Goal: Transaction & Acquisition: Book appointment/travel/reservation

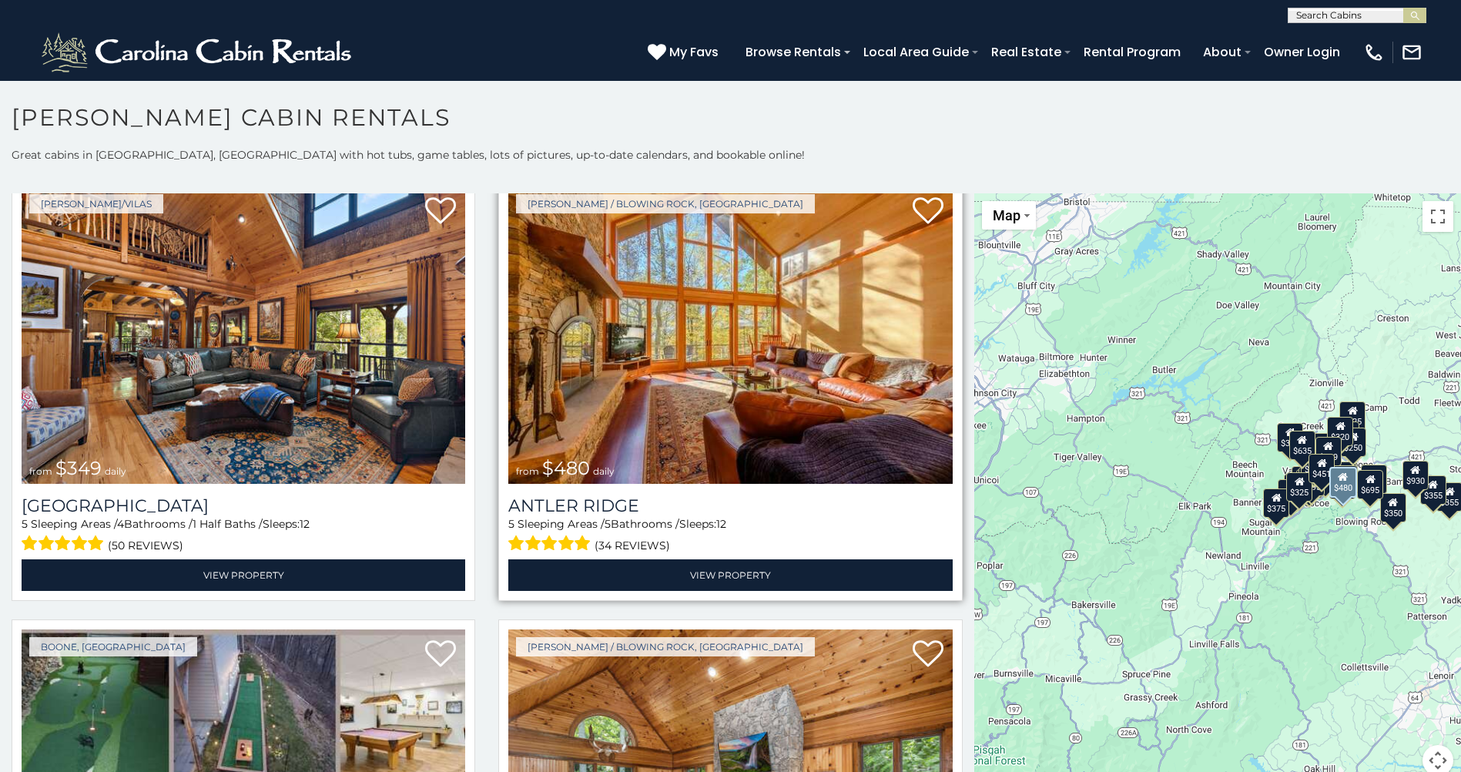
scroll to position [77, 0]
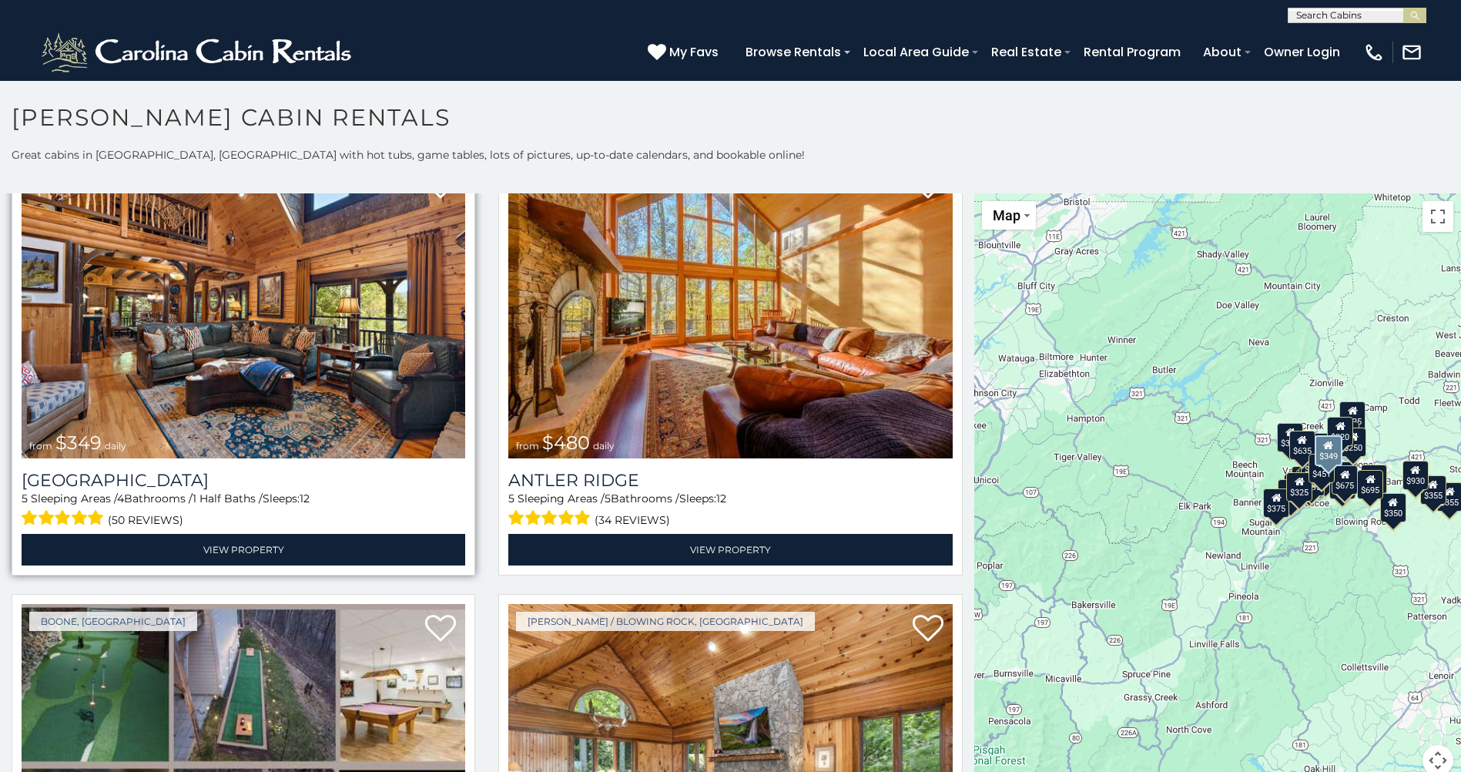
click at [370, 306] on img at bounding box center [244, 309] width 444 height 297
click at [359, 314] on img at bounding box center [244, 309] width 444 height 297
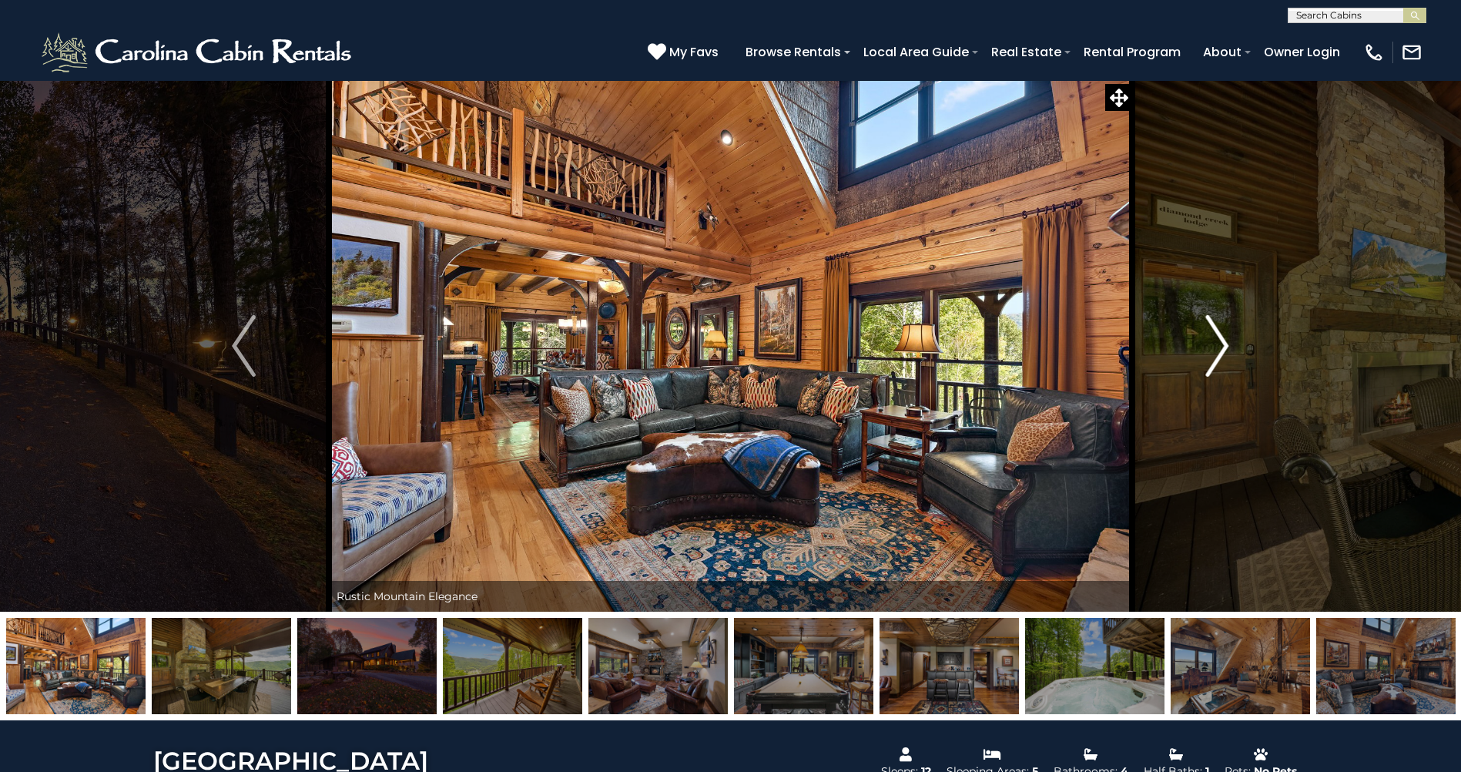
click at [1211, 356] on img "Next" at bounding box center [1216, 346] width 23 height 62
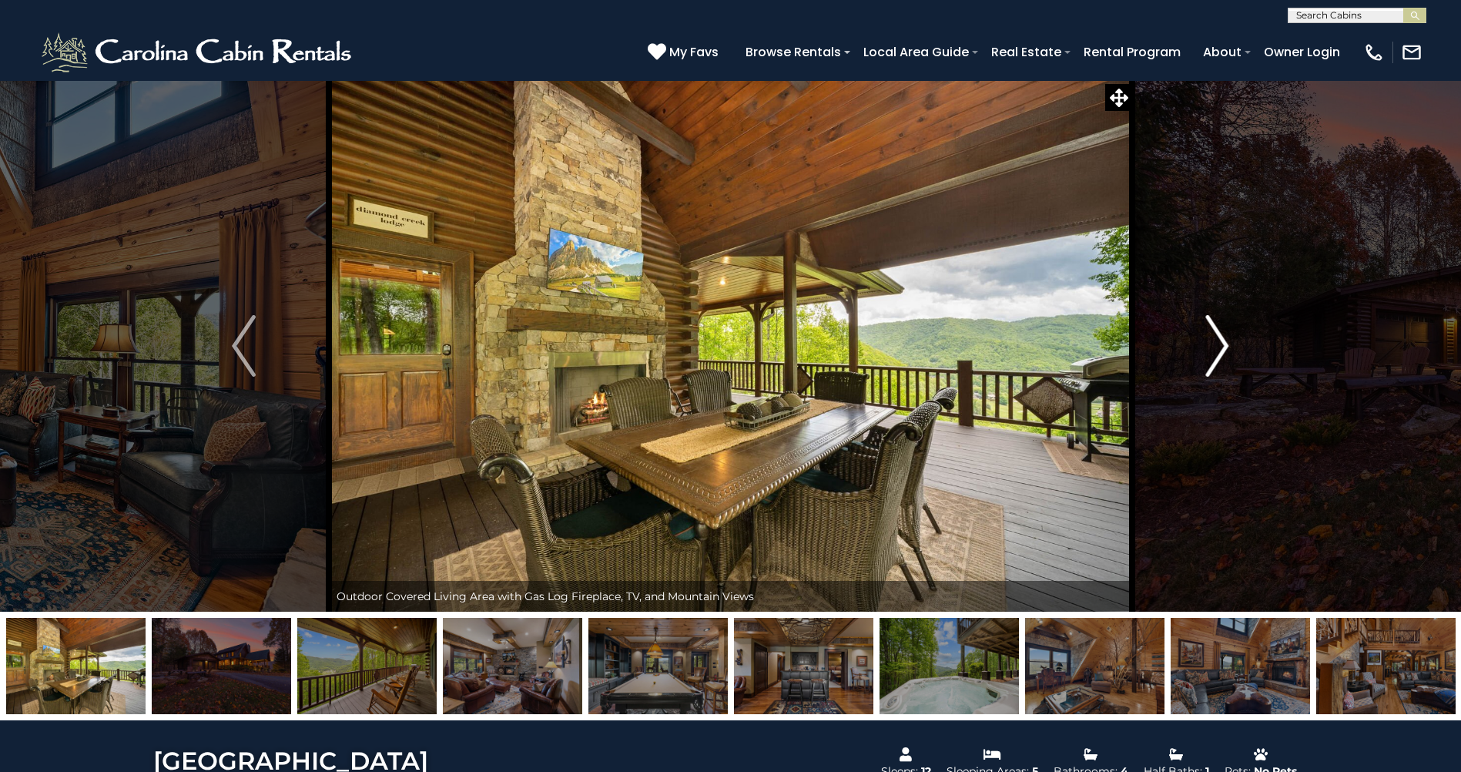
click at [1210, 356] on img "Next" at bounding box center [1216, 346] width 23 height 62
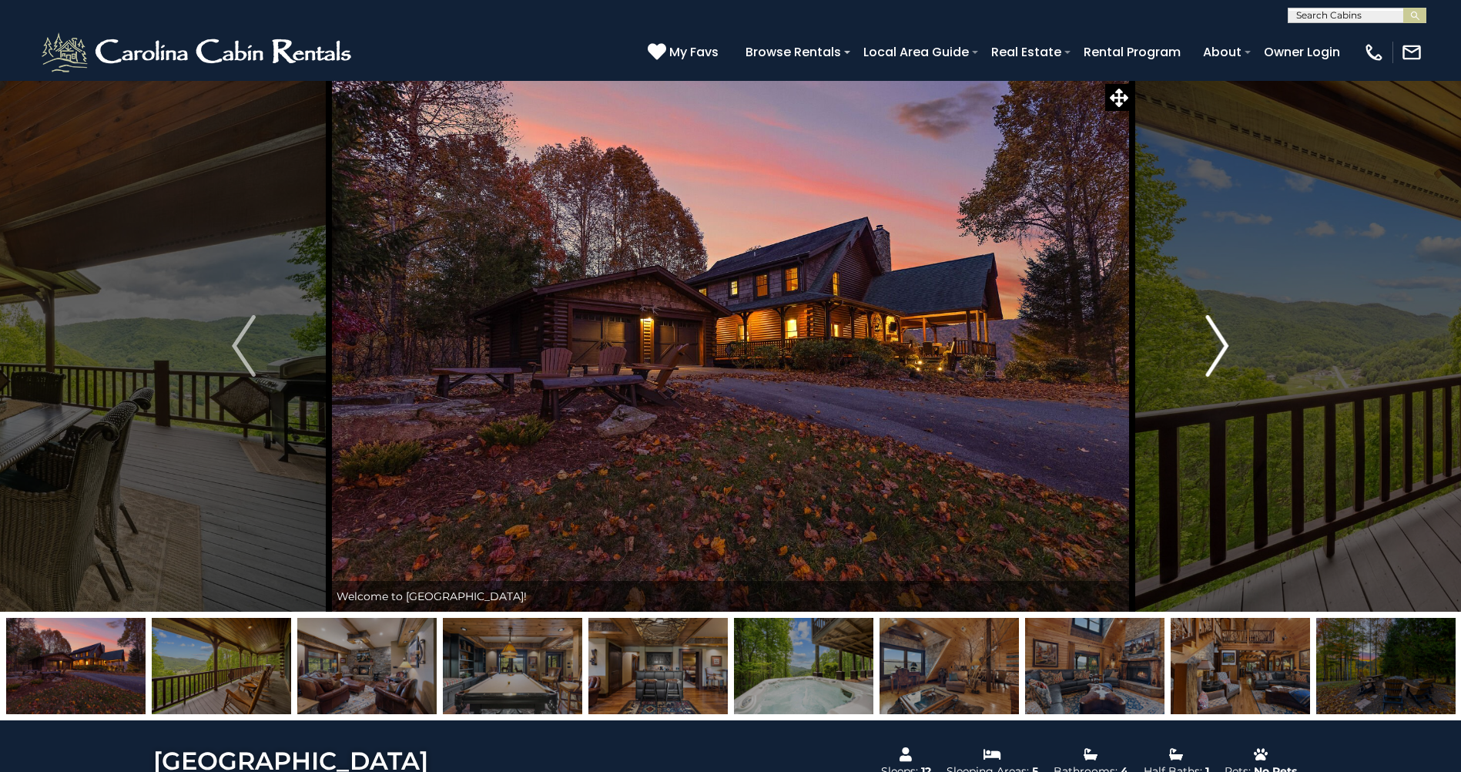
click at [1210, 356] on img "Next" at bounding box center [1216, 346] width 23 height 62
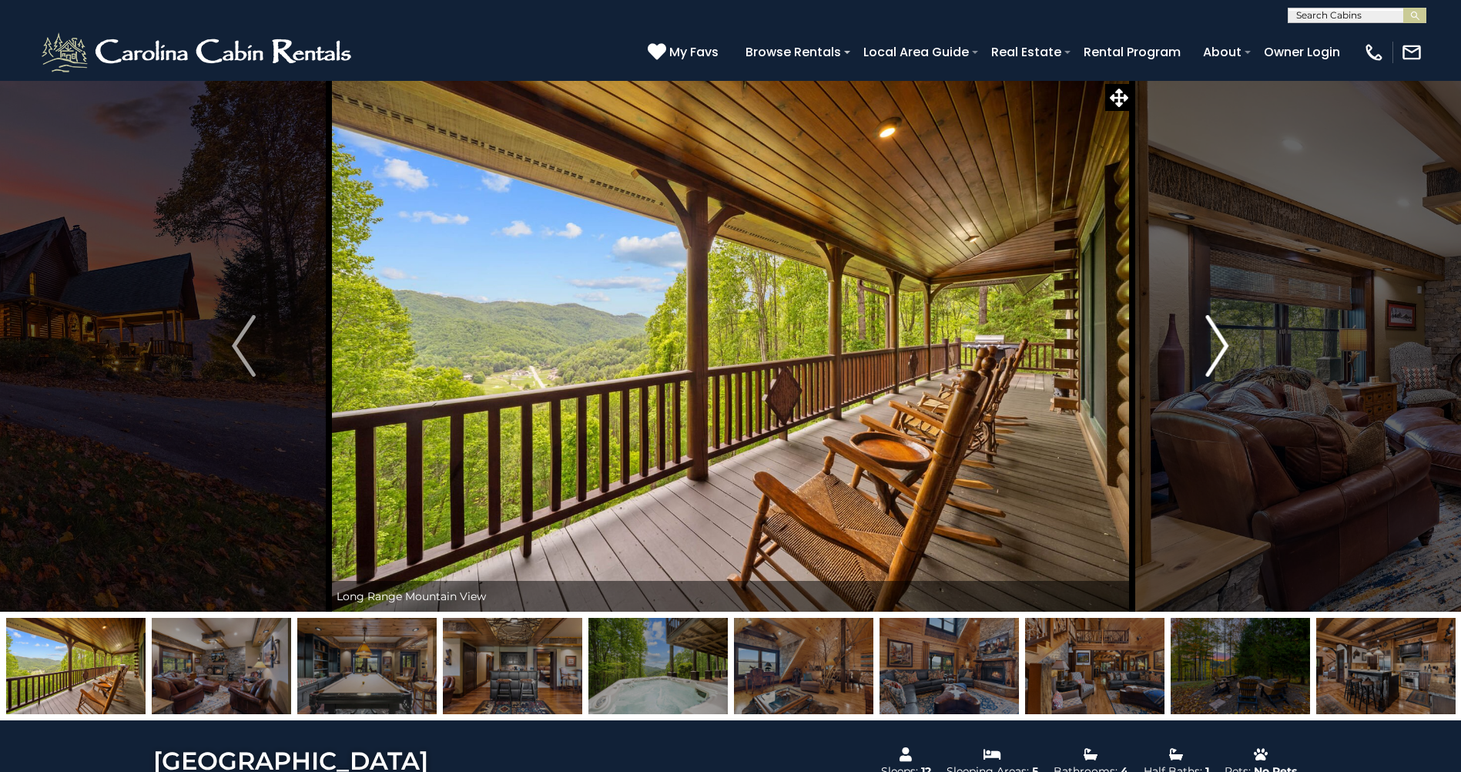
click at [1210, 356] on img "Next" at bounding box center [1216, 346] width 23 height 62
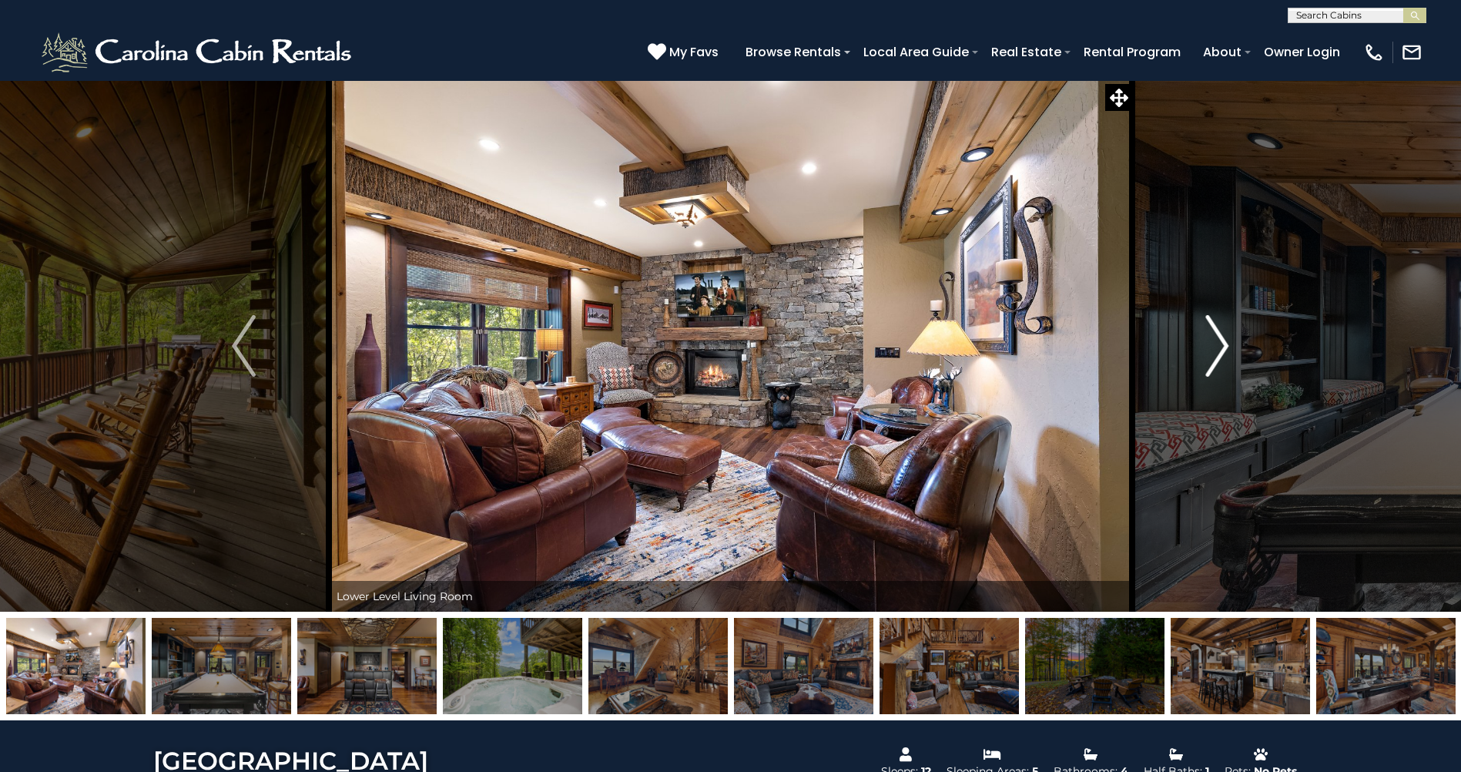
click at [1210, 356] on img "Next" at bounding box center [1216, 346] width 23 height 62
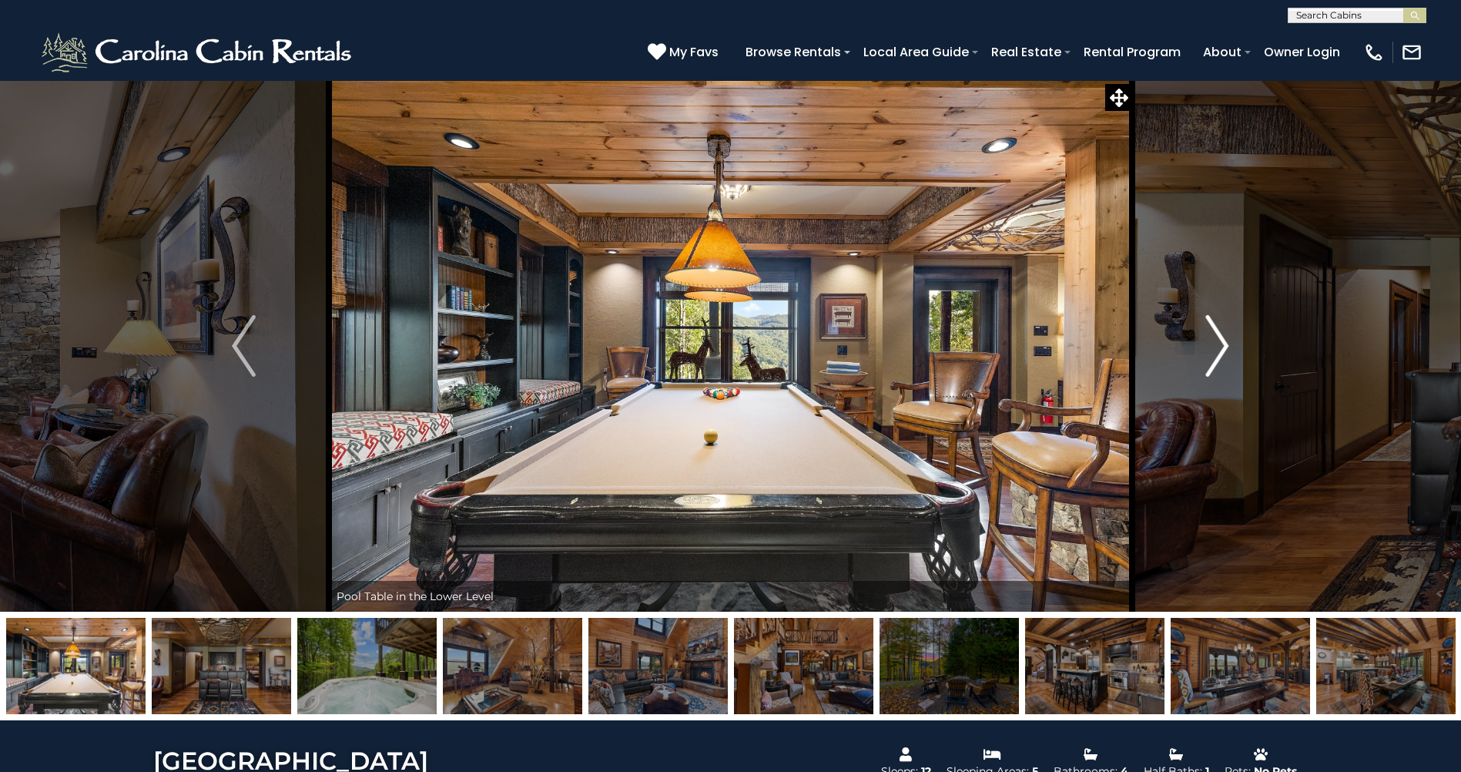
click at [1209, 357] on img "Next" at bounding box center [1216, 346] width 23 height 62
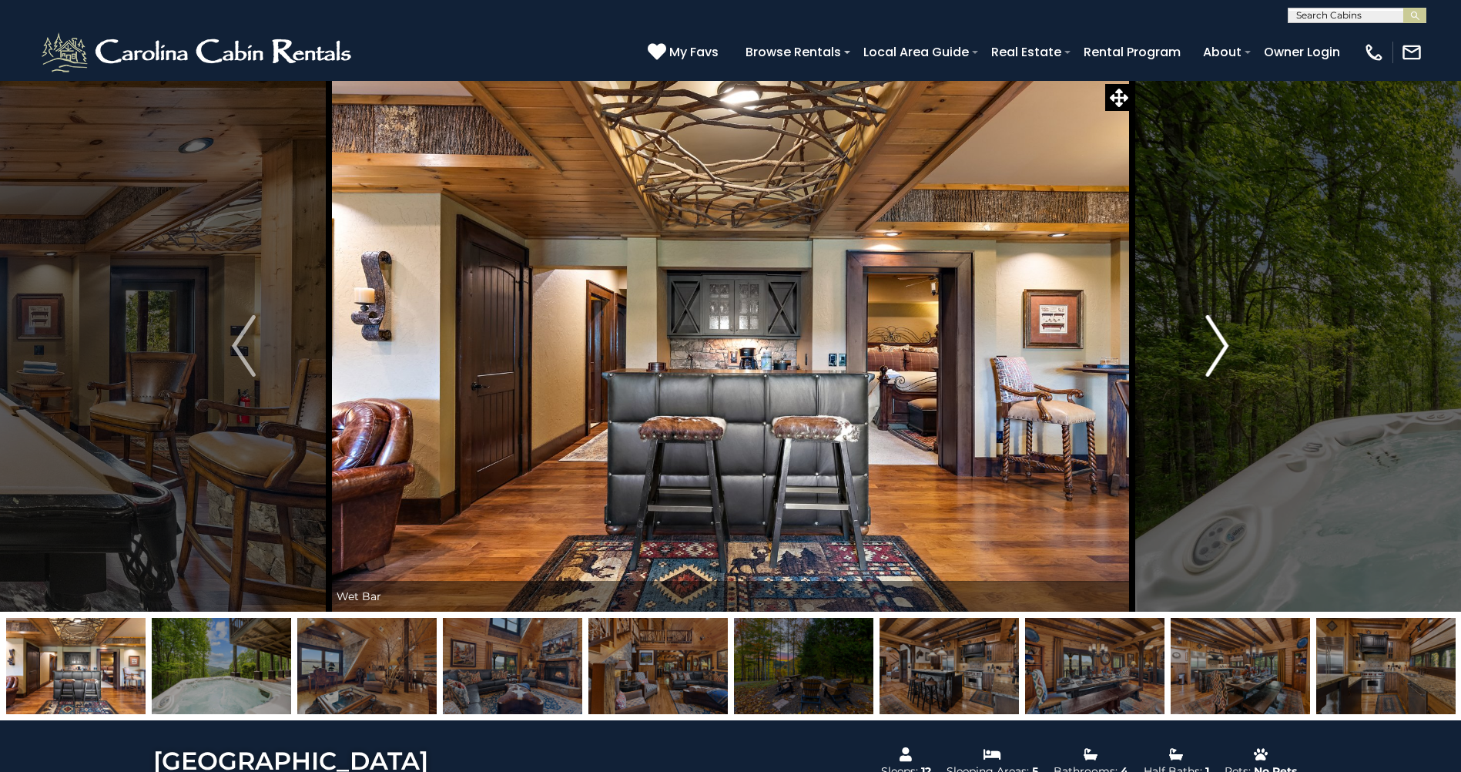
click at [1209, 357] on img "Next" at bounding box center [1216, 346] width 23 height 62
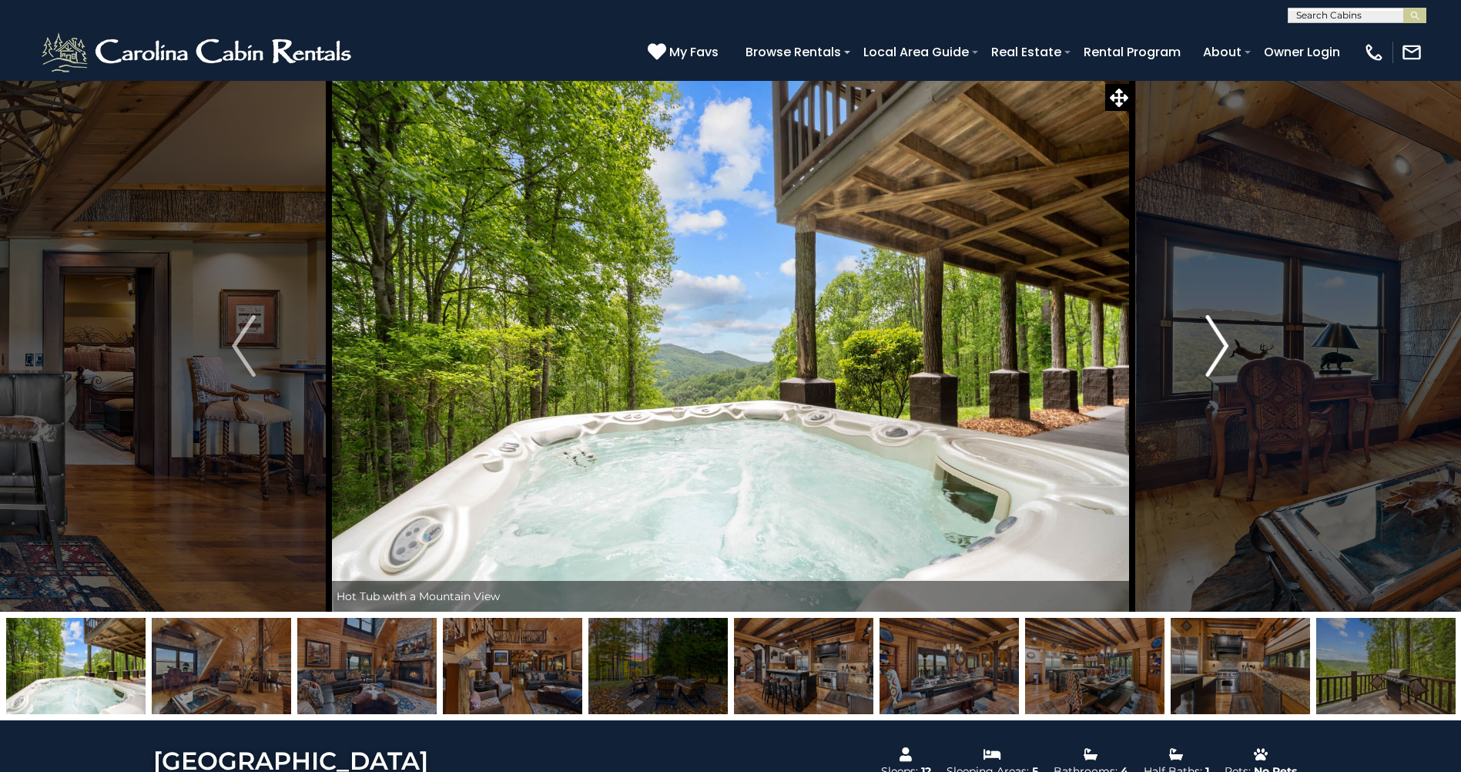
click at [1209, 357] on img "Next" at bounding box center [1216, 346] width 23 height 62
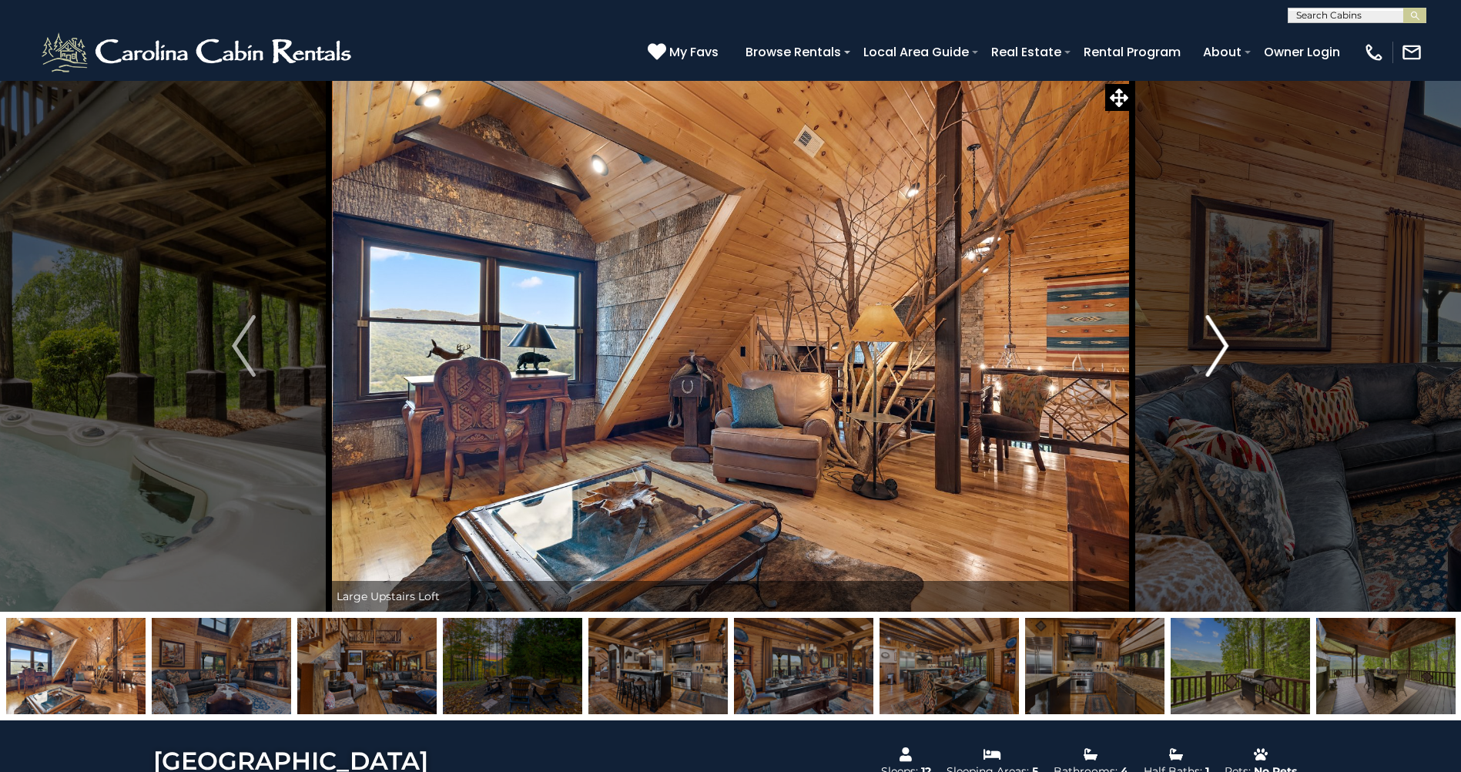
click at [1209, 357] on img "Next" at bounding box center [1216, 346] width 23 height 62
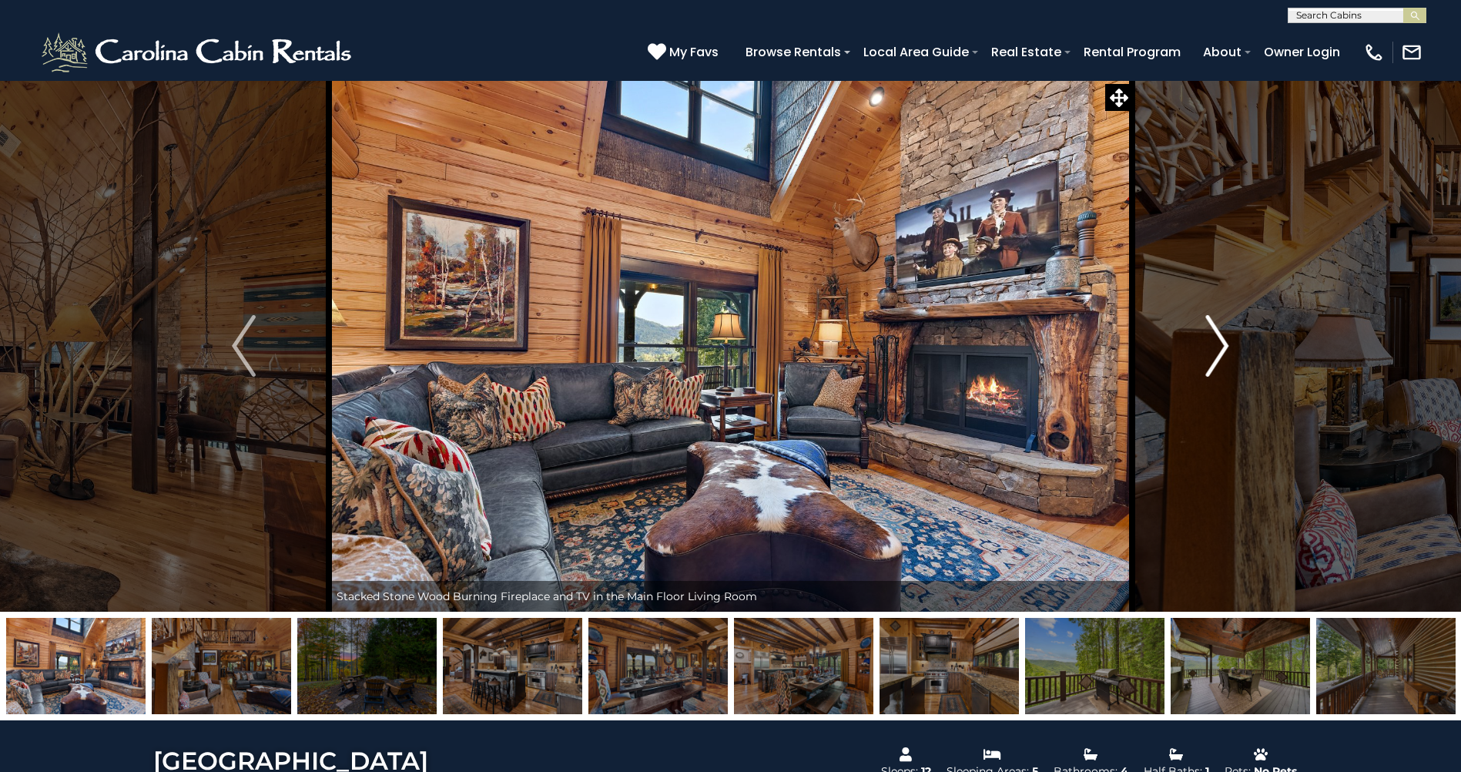
click at [1209, 357] on img "Next" at bounding box center [1216, 346] width 23 height 62
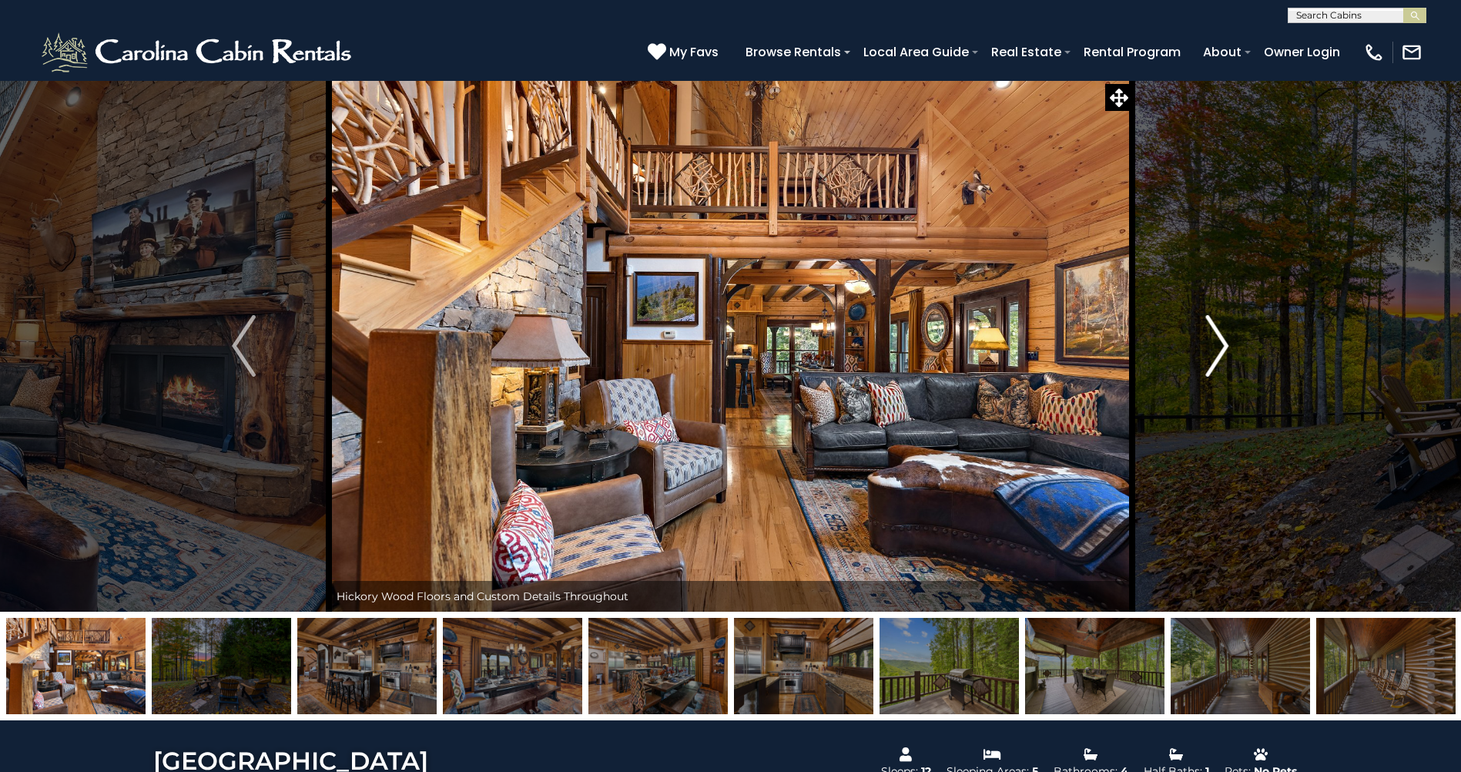
click at [1208, 357] on img "Next" at bounding box center [1216, 346] width 23 height 62
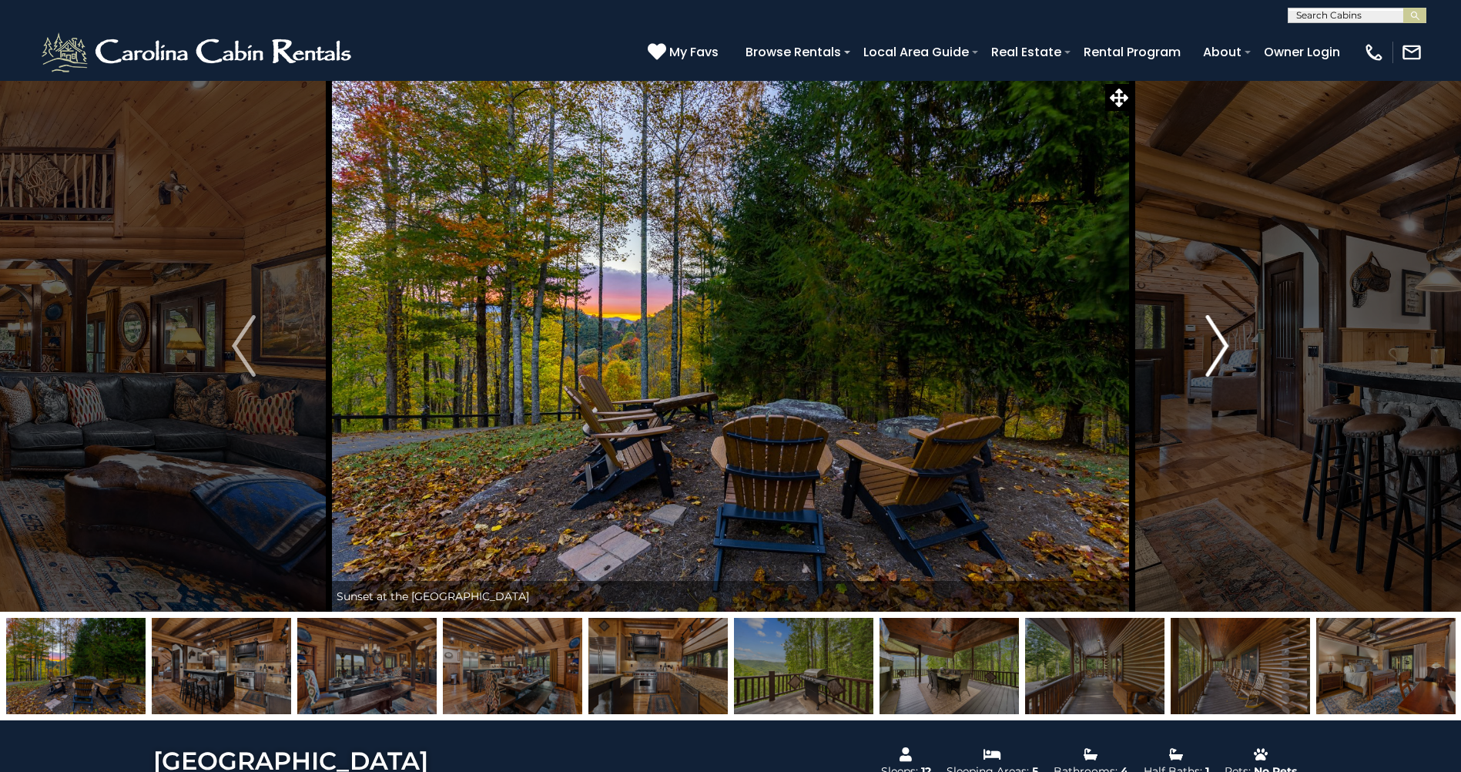
click at [1208, 357] on img "Next" at bounding box center [1216, 346] width 23 height 62
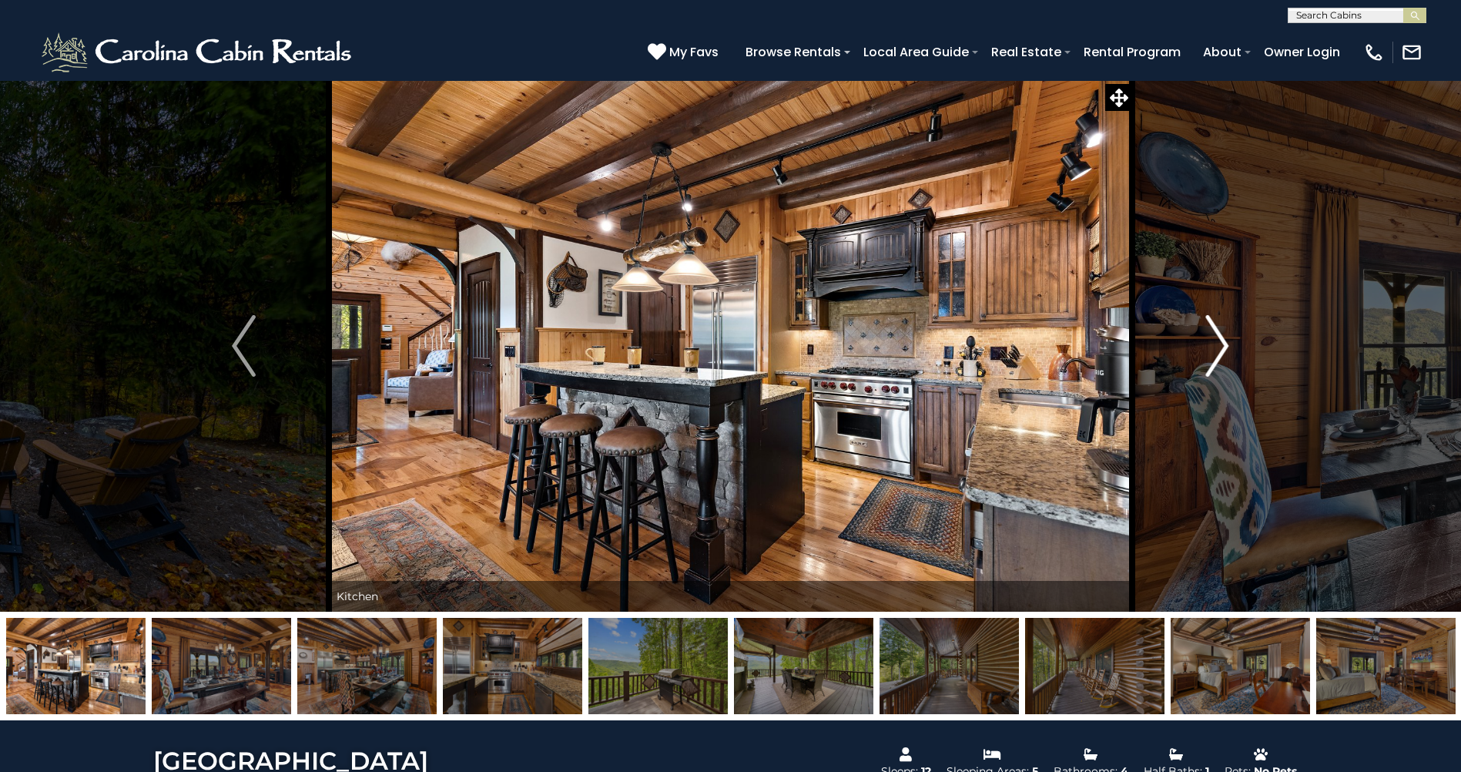
click at [1208, 357] on img "Next" at bounding box center [1216, 346] width 23 height 62
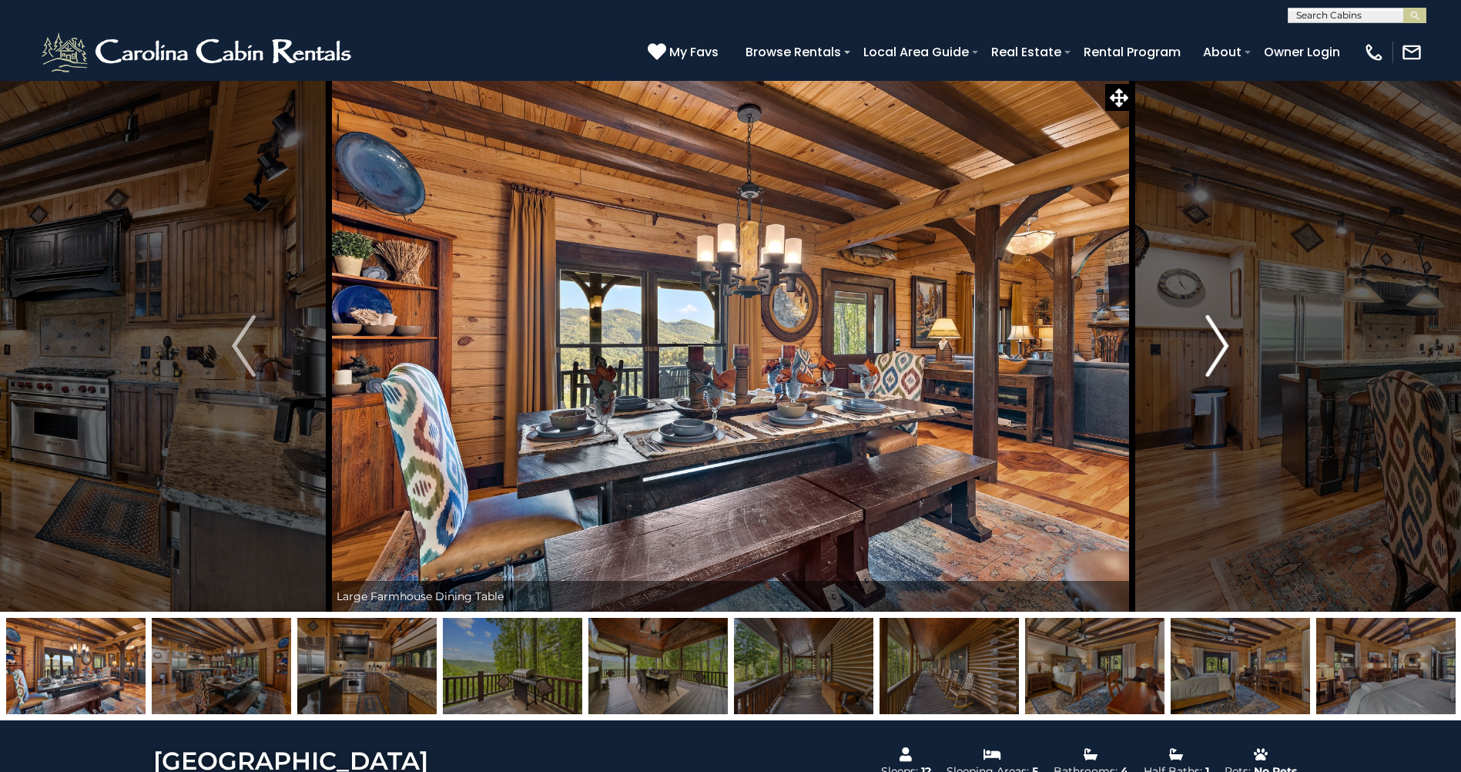
click at [1208, 357] on img "Next" at bounding box center [1216, 346] width 23 height 62
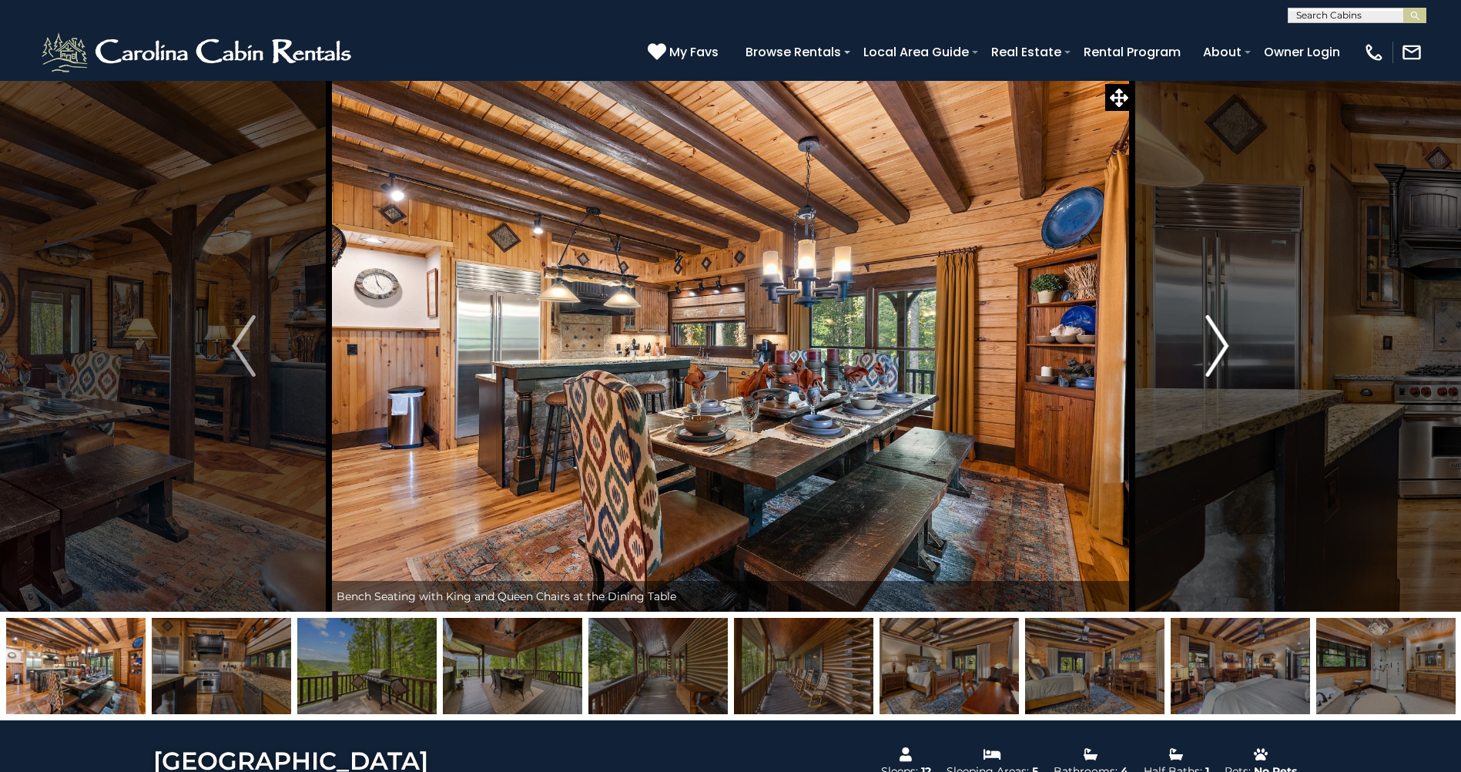
click at [1208, 357] on img "Next" at bounding box center [1216, 346] width 23 height 62
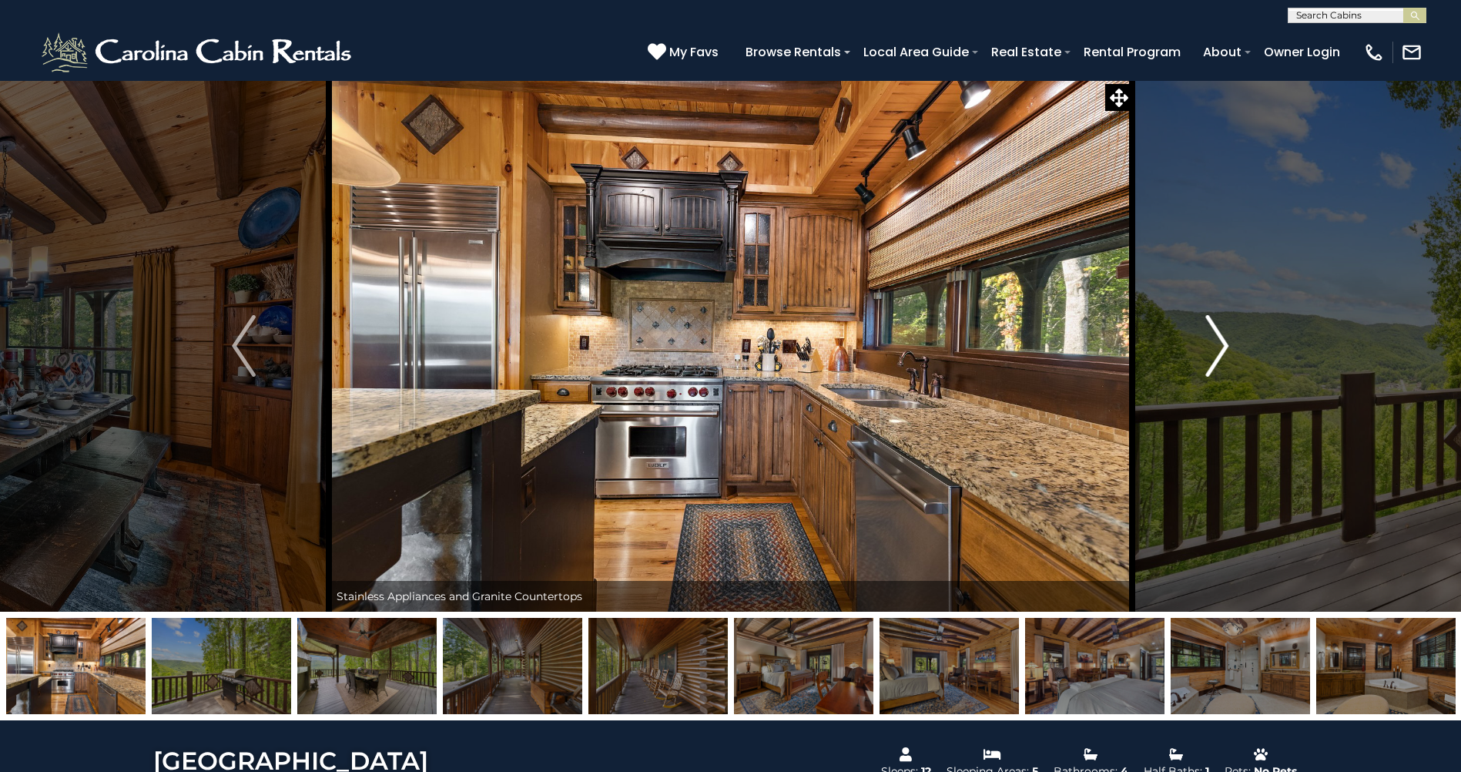
click at [1208, 357] on img "Next" at bounding box center [1216, 346] width 23 height 62
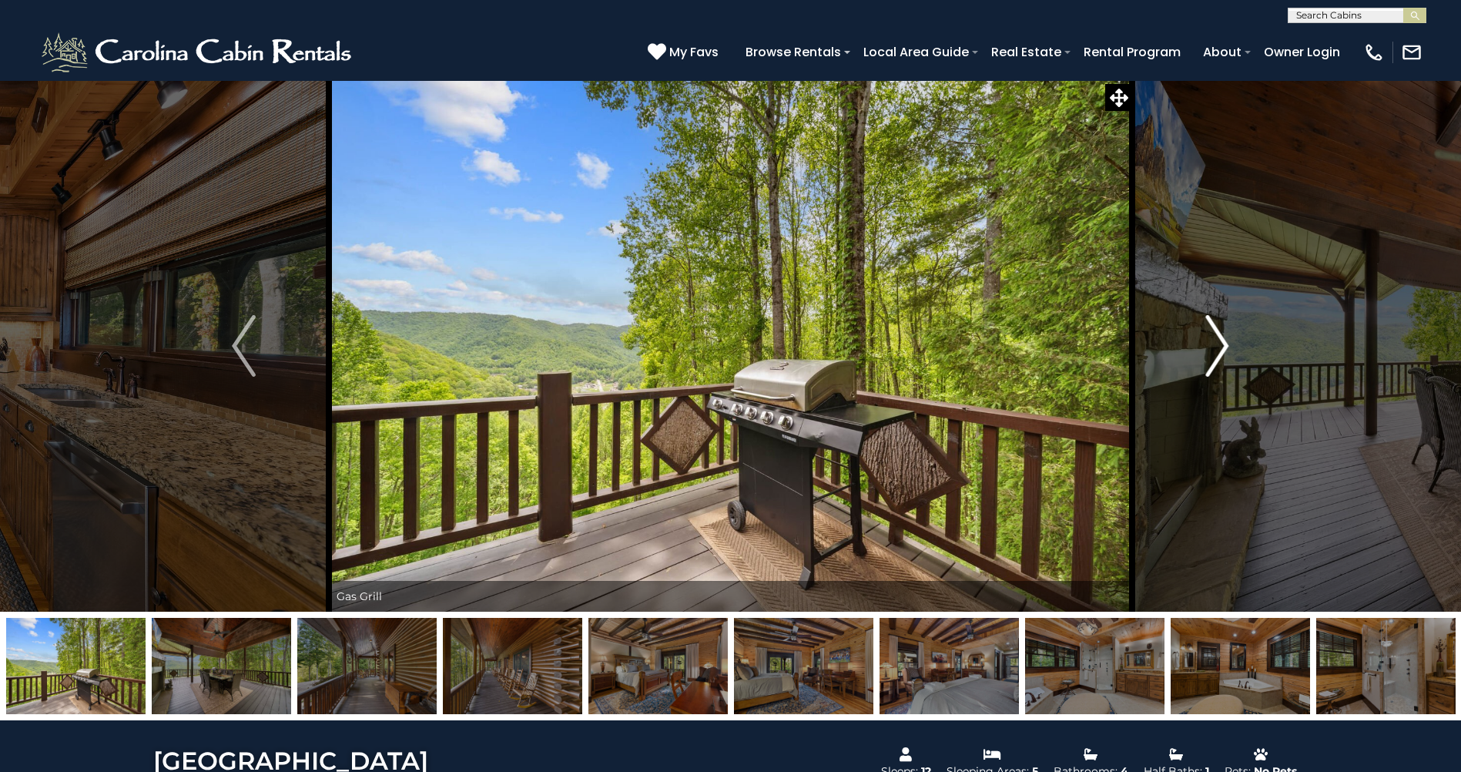
click at [1207, 357] on img "Next" at bounding box center [1216, 346] width 23 height 62
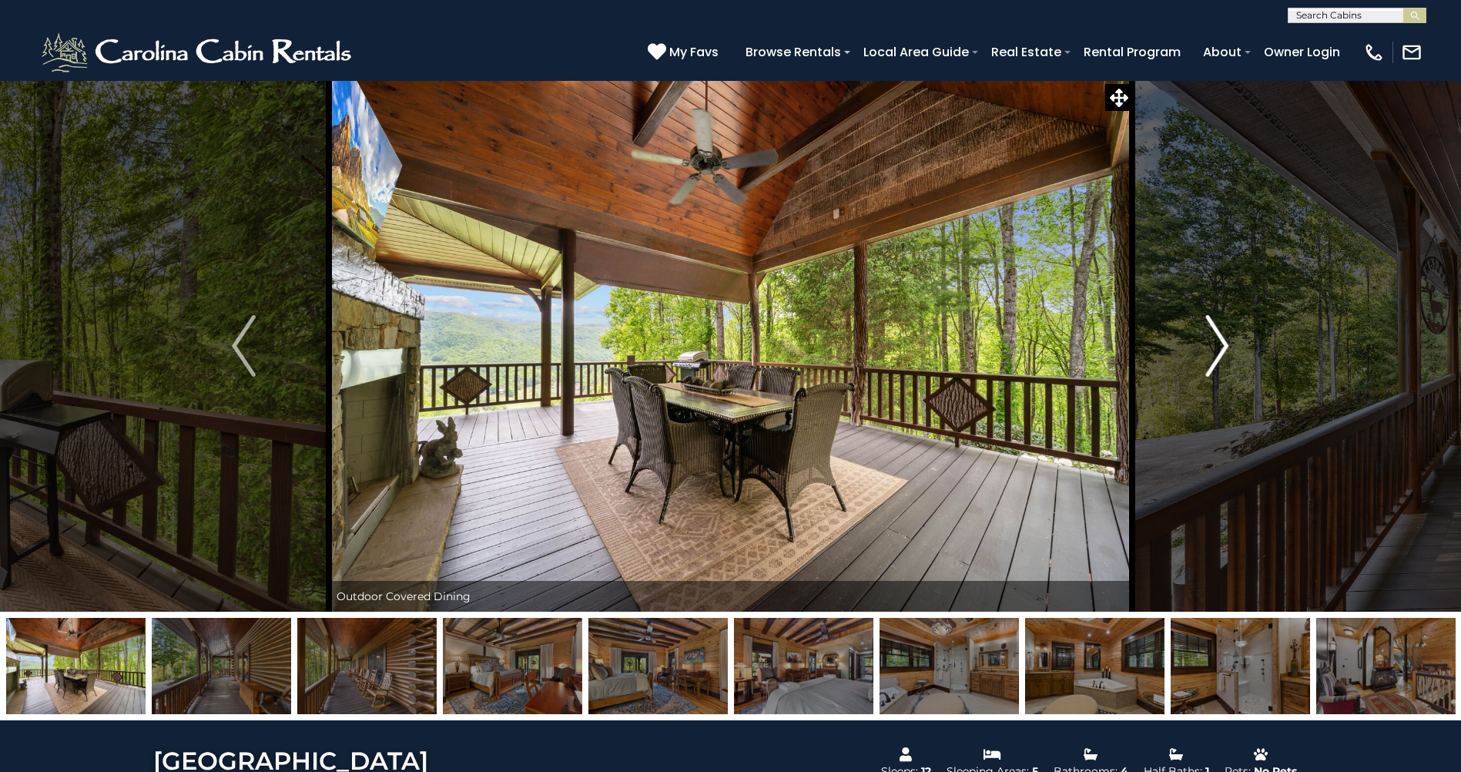
click at [1207, 357] on img "Next" at bounding box center [1216, 346] width 23 height 62
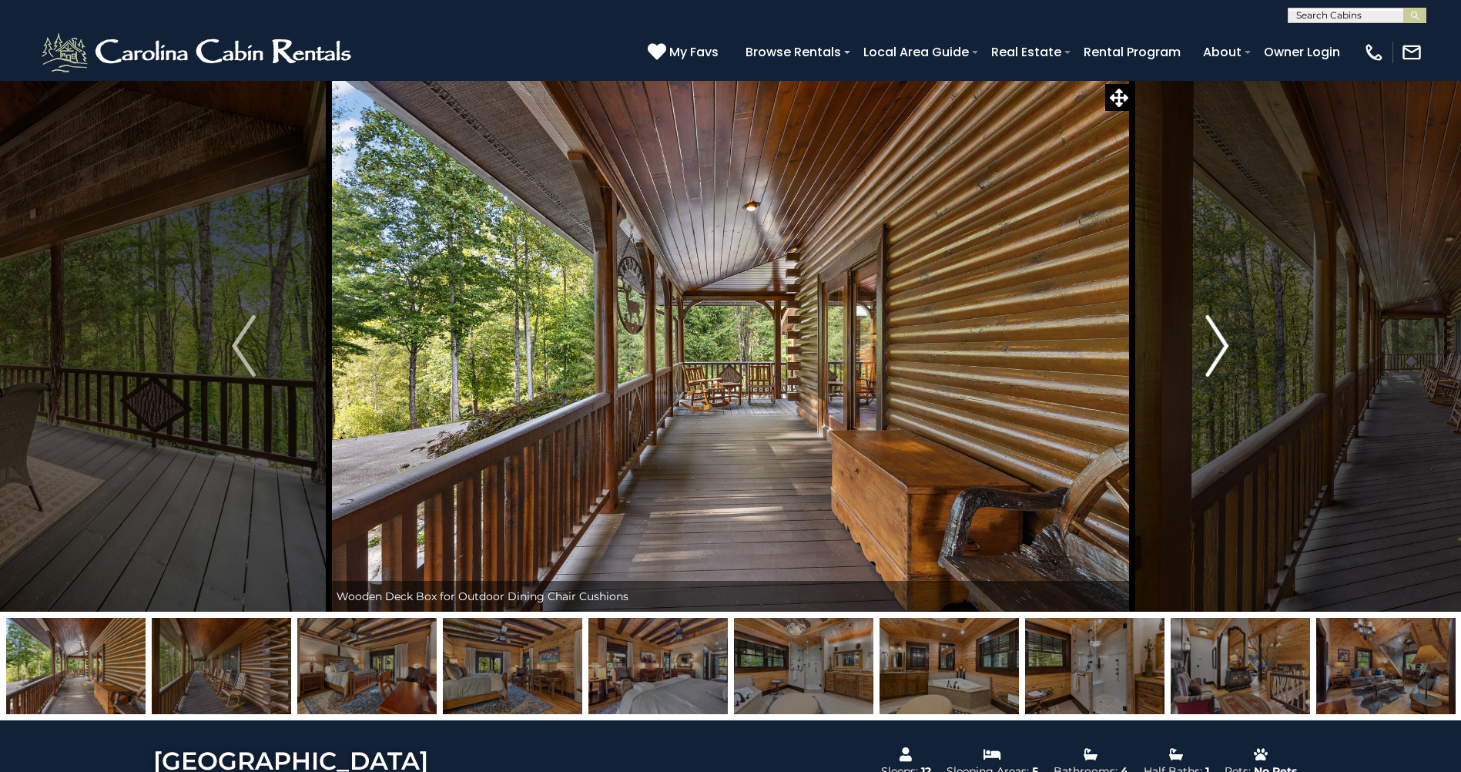
click at [1207, 357] on img "Next" at bounding box center [1216, 346] width 23 height 62
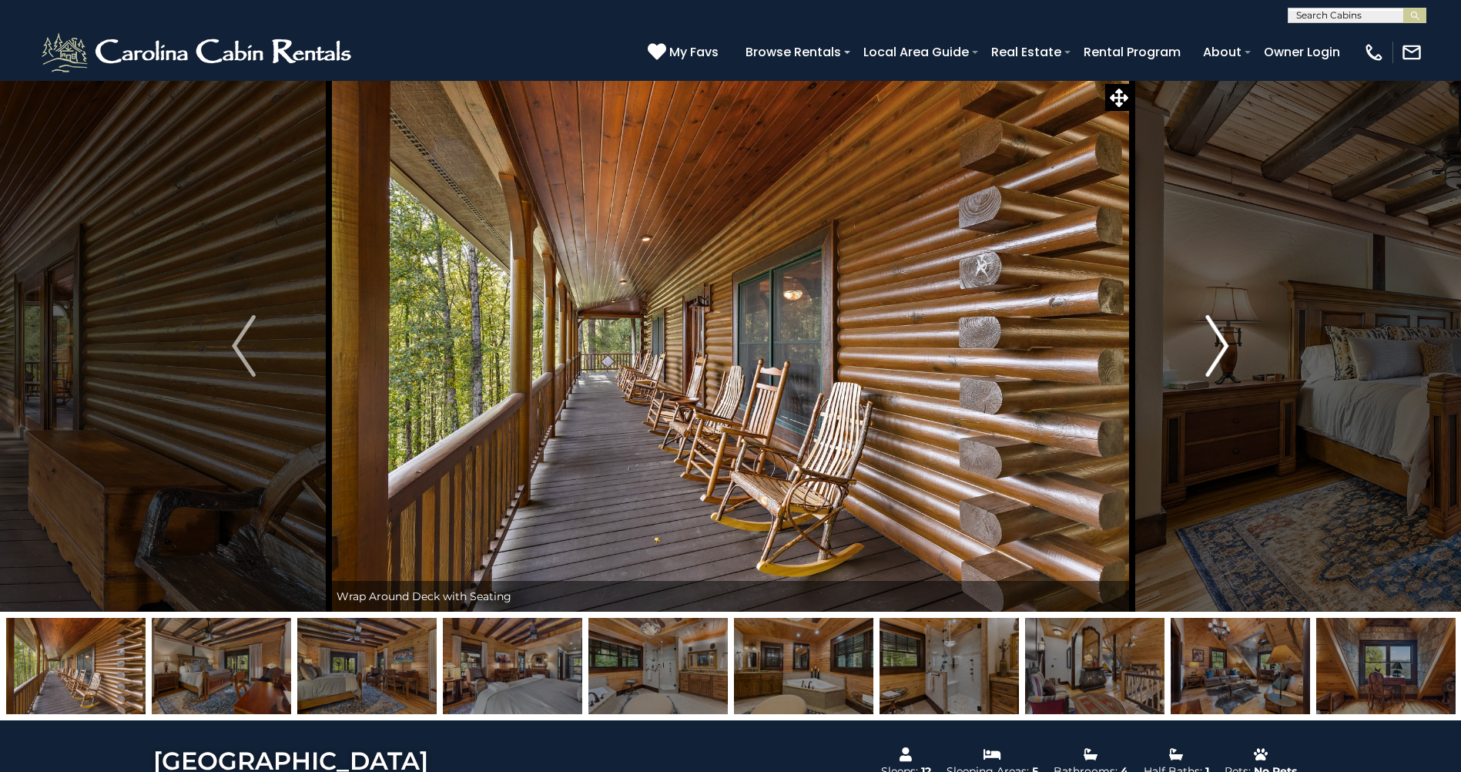
click at [1207, 357] on img "Next" at bounding box center [1216, 346] width 23 height 62
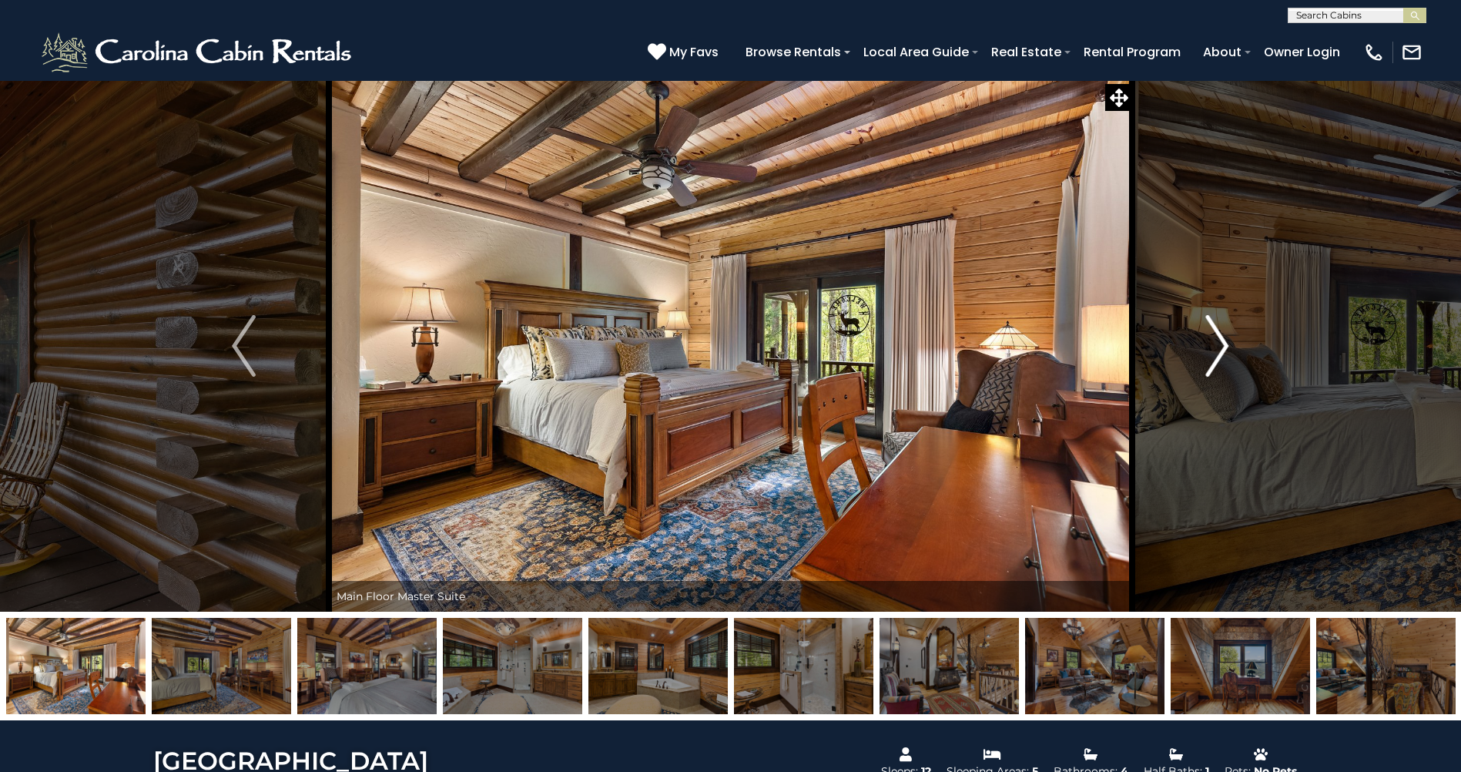
click at [1207, 357] on img "Next" at bounding box center [1216, 346] width 23 height 62
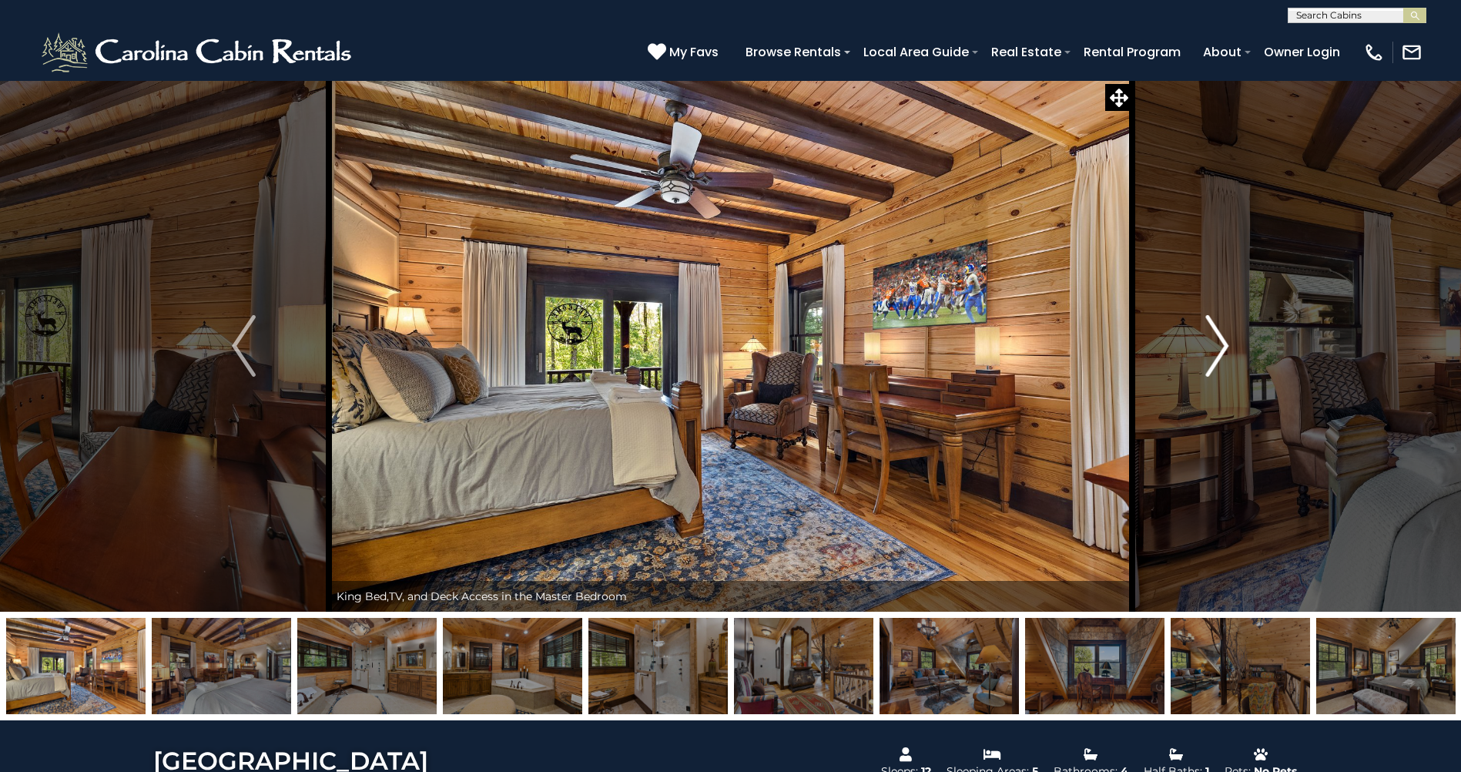
click at [1206, 357] on img "Next" at bounding box center [1216, 346] width 23 height 62
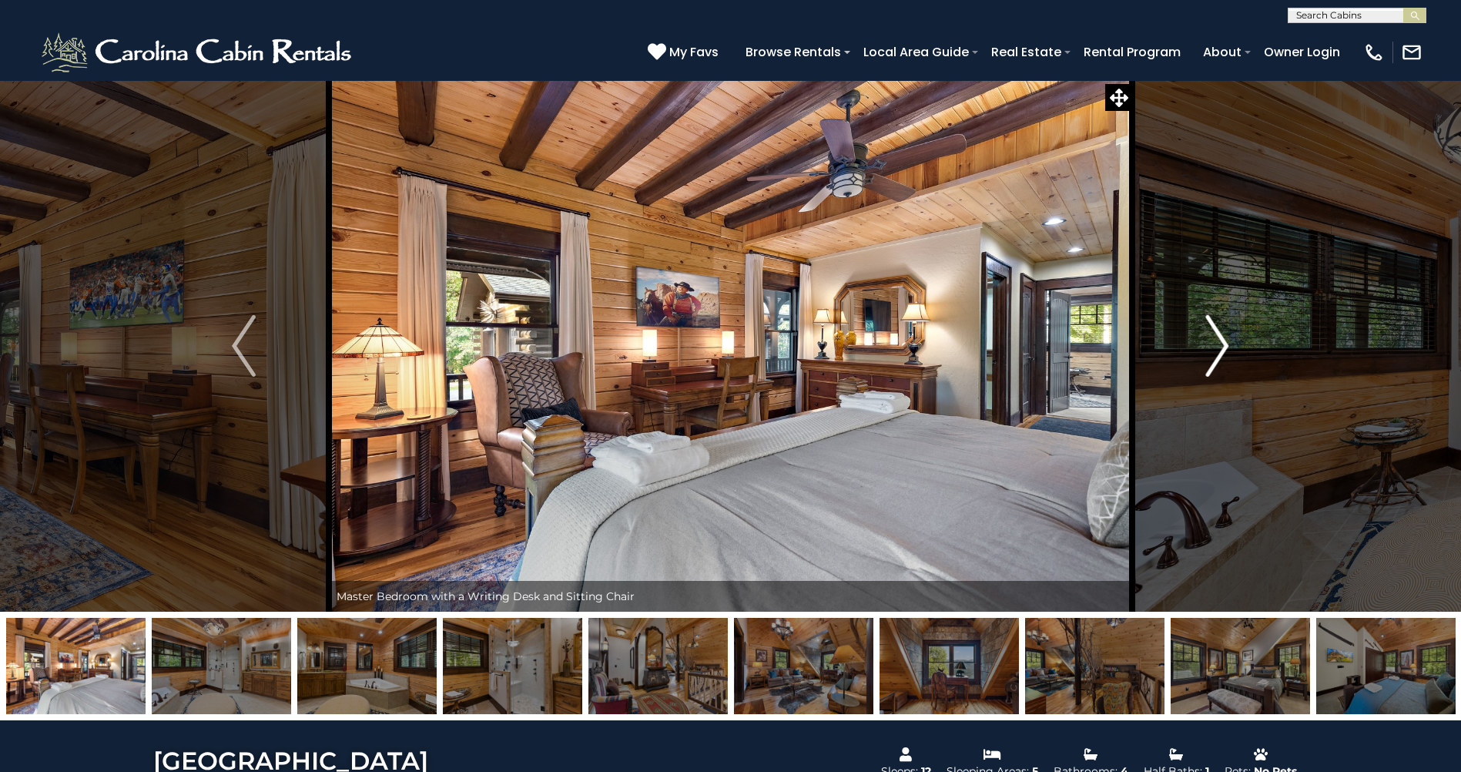
click at [1206, 358] on img "Next" at bounding box center [1216, 346] width 23 height 62
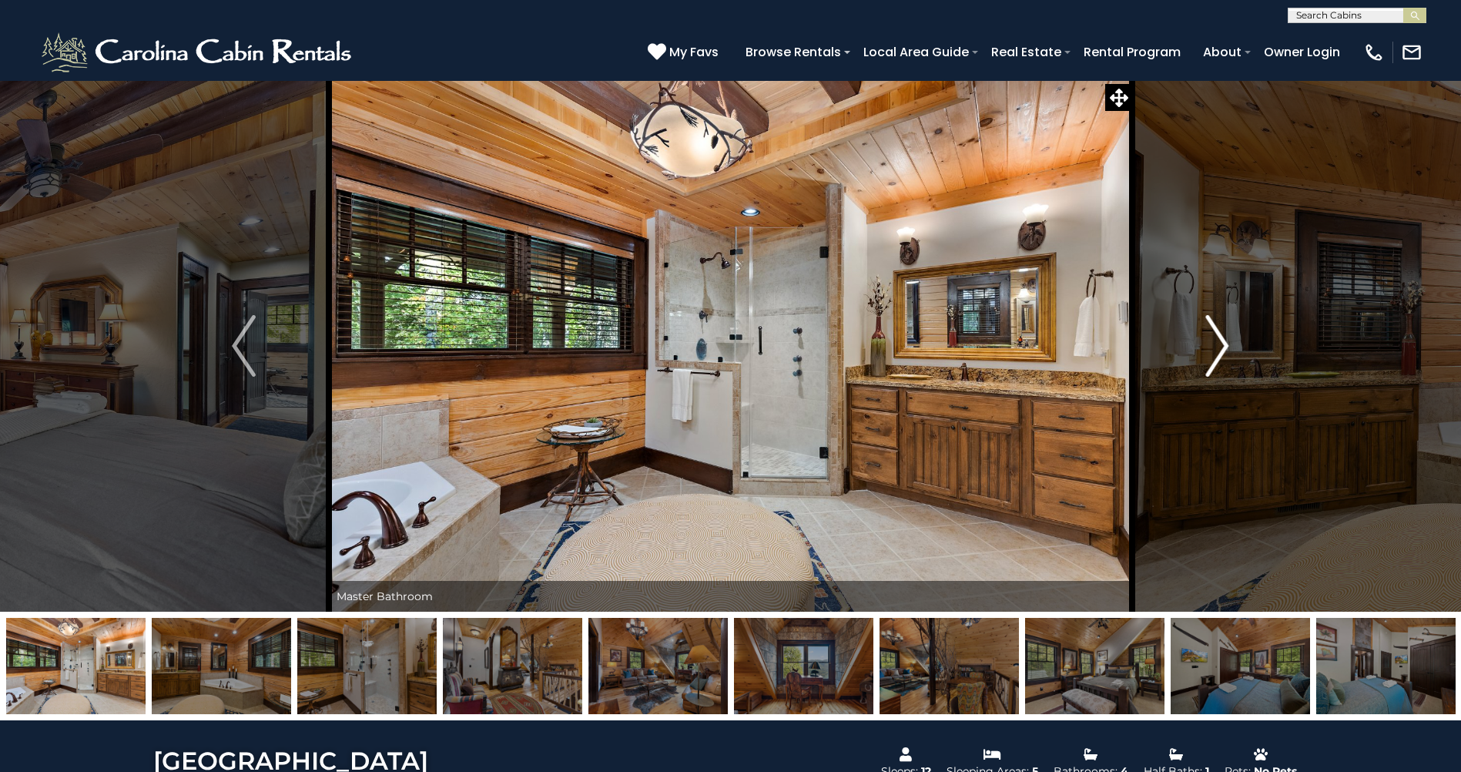
click at [1206, 358] on img "Next" at bounding box center [1216, 346] width 23 height 62
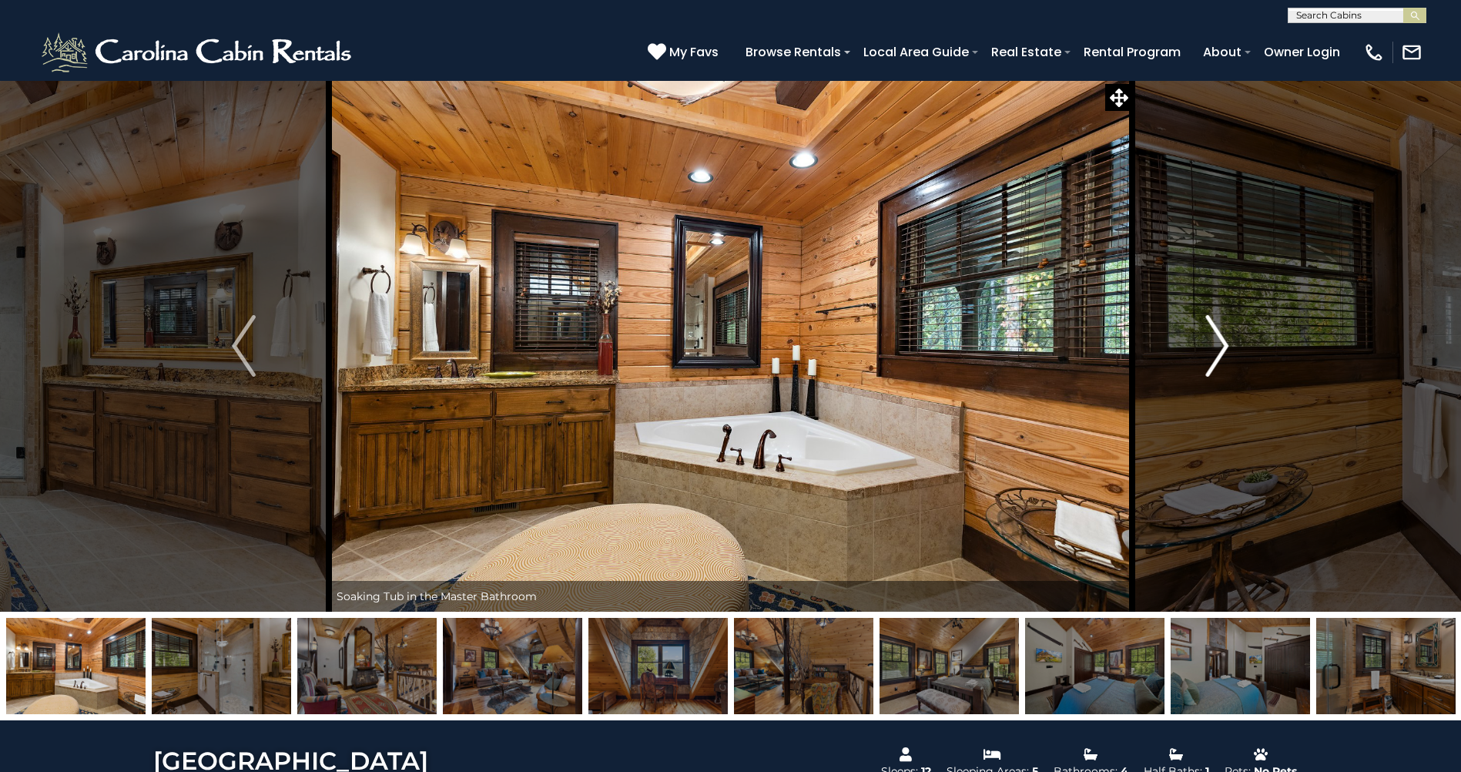
click at [1206, 358] on img "Next" at bounding box center [1216, 346] width 23 height 62
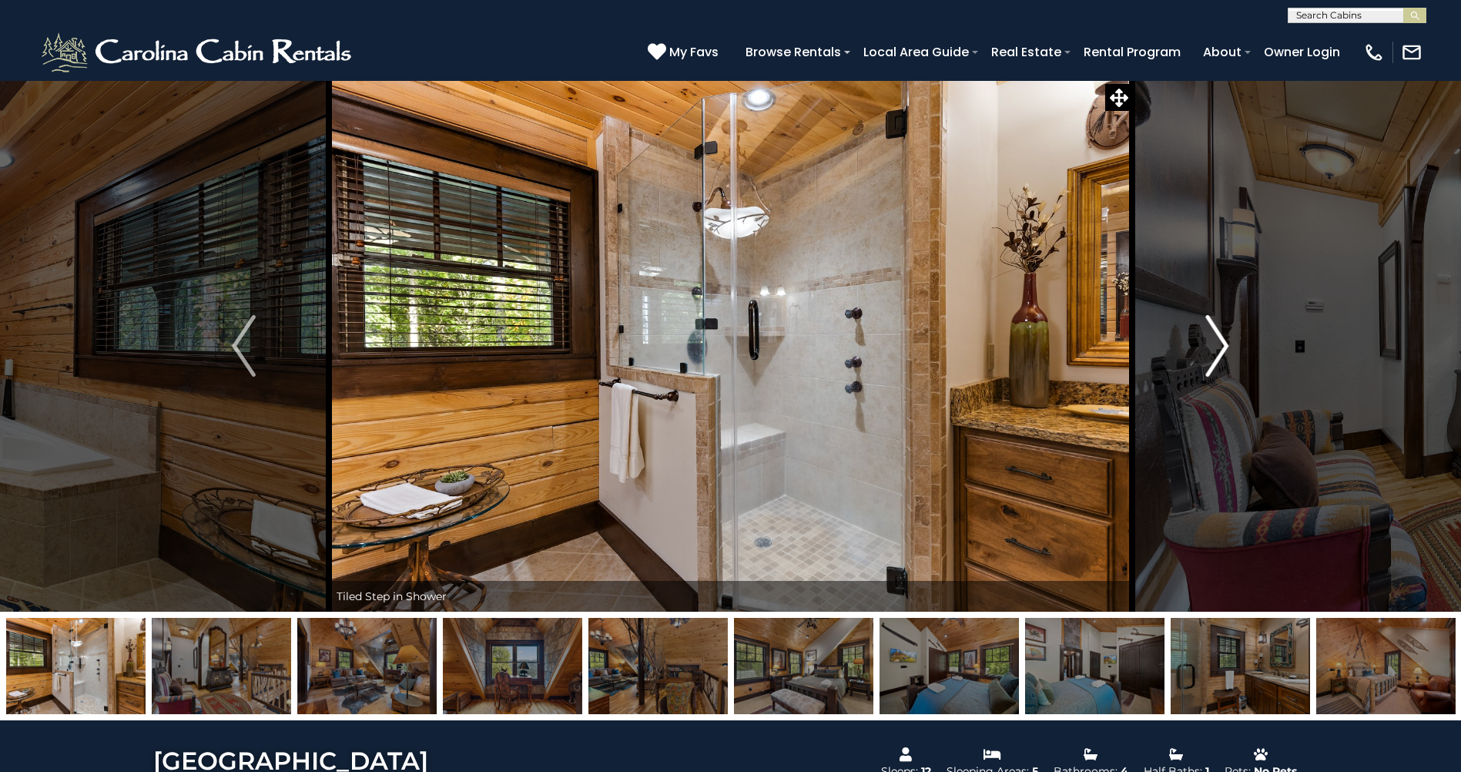
click at [1206, 358] on img "Next" at bounding box center [1216, 346] width 23 height 62
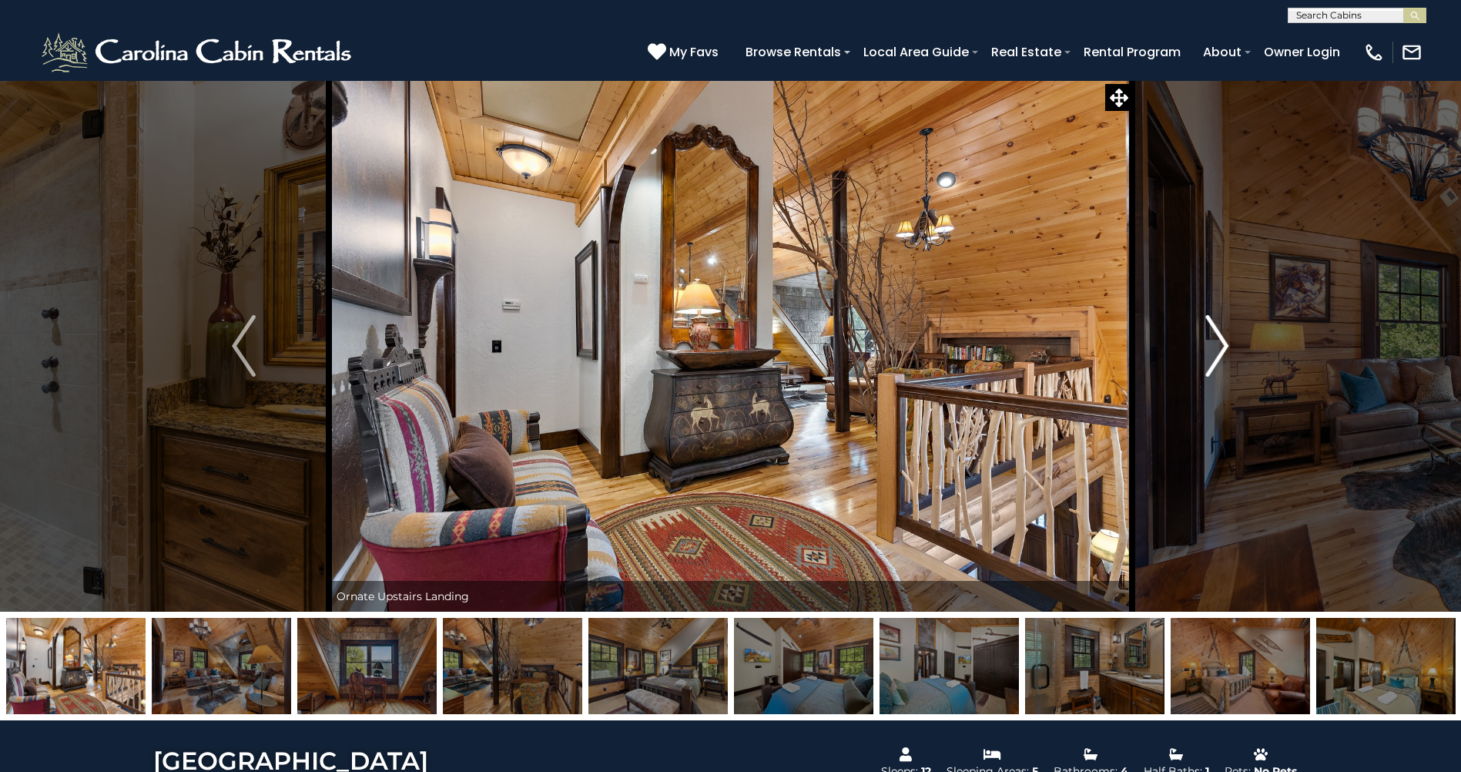
click at [1206, 358] on img "Next" at bounding box center [1216, 346] width 23 height 62
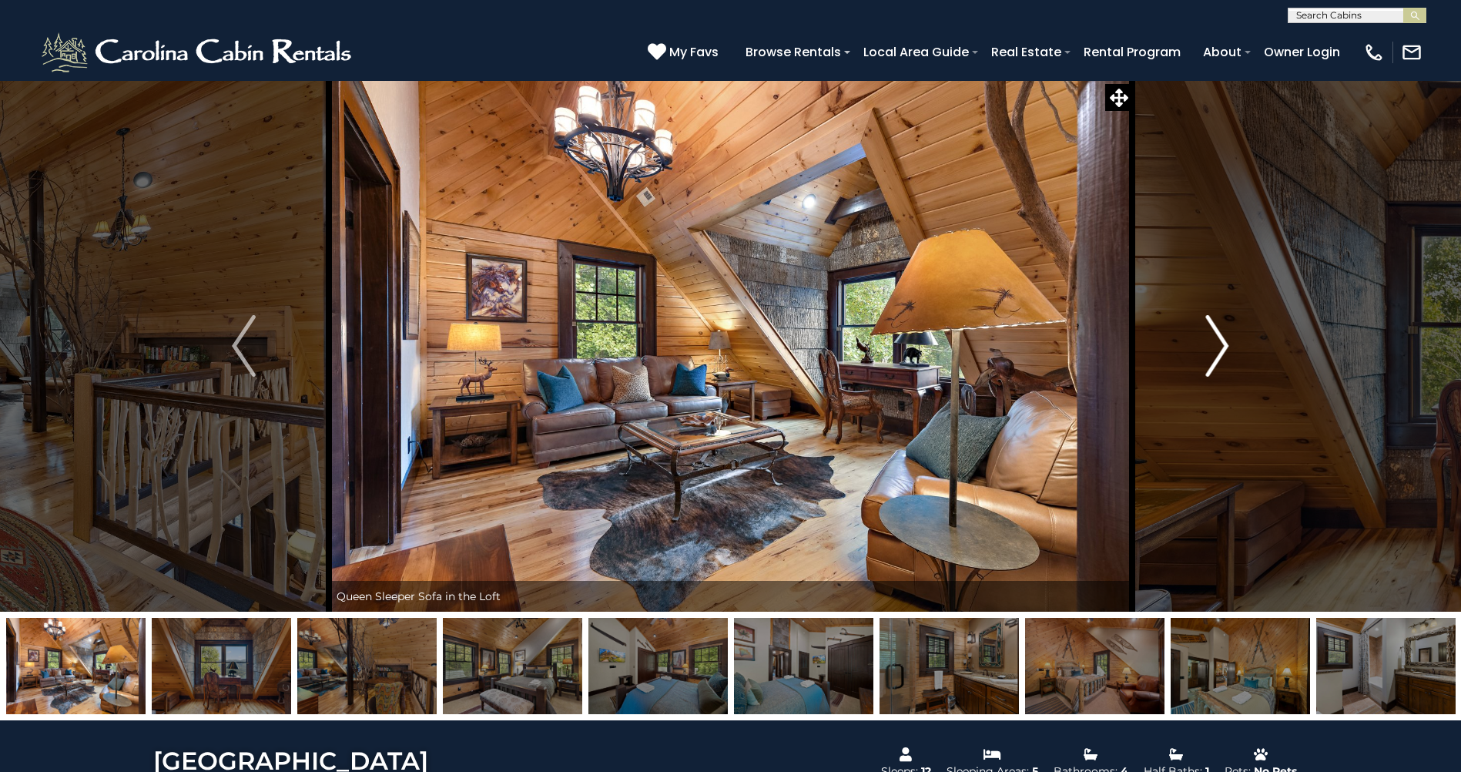
click at [1206, 358] on img "Next" at bounding box center [1216, 346] width 23 height 62
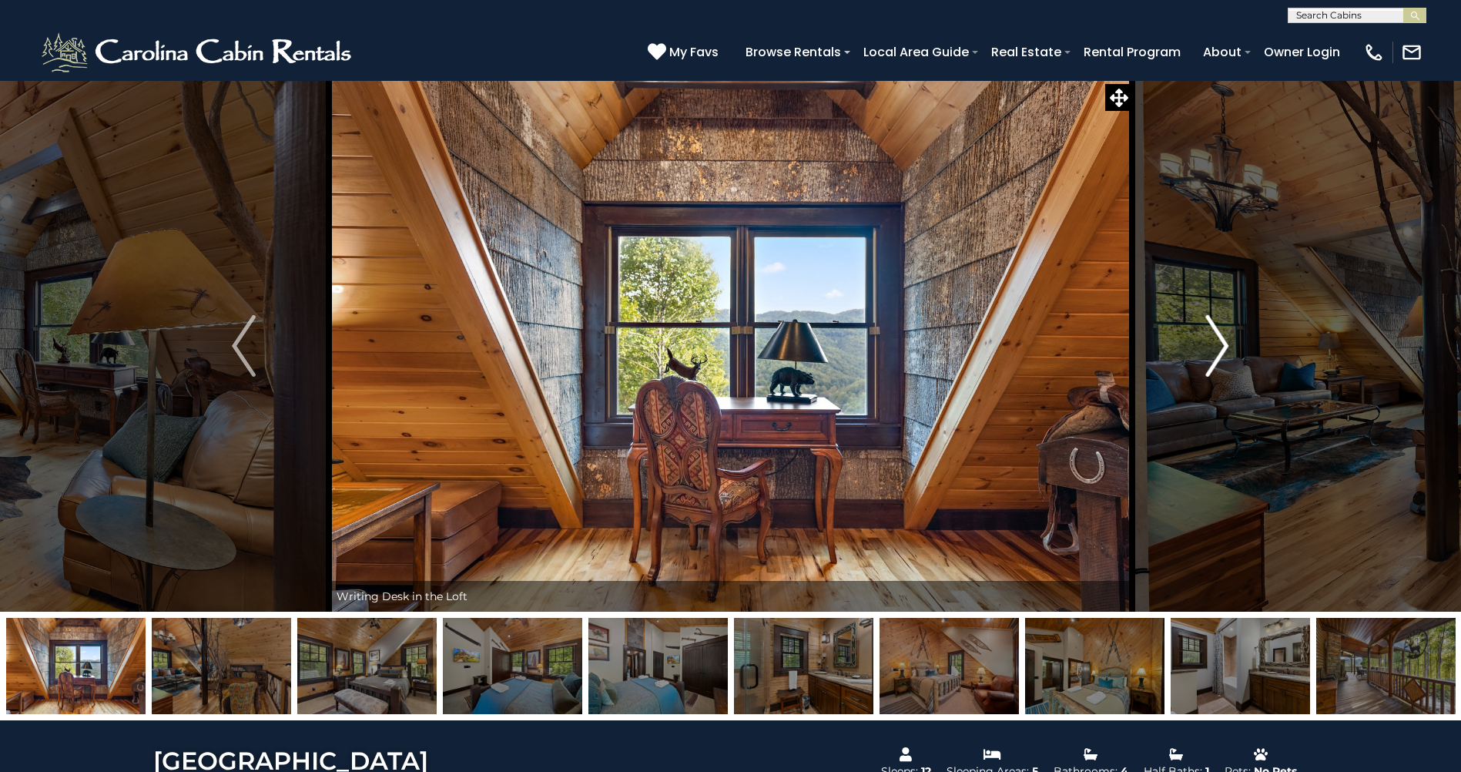
click at [1206, 358] on img "Next" at bounding box center [1216, 346] width 23 height 62
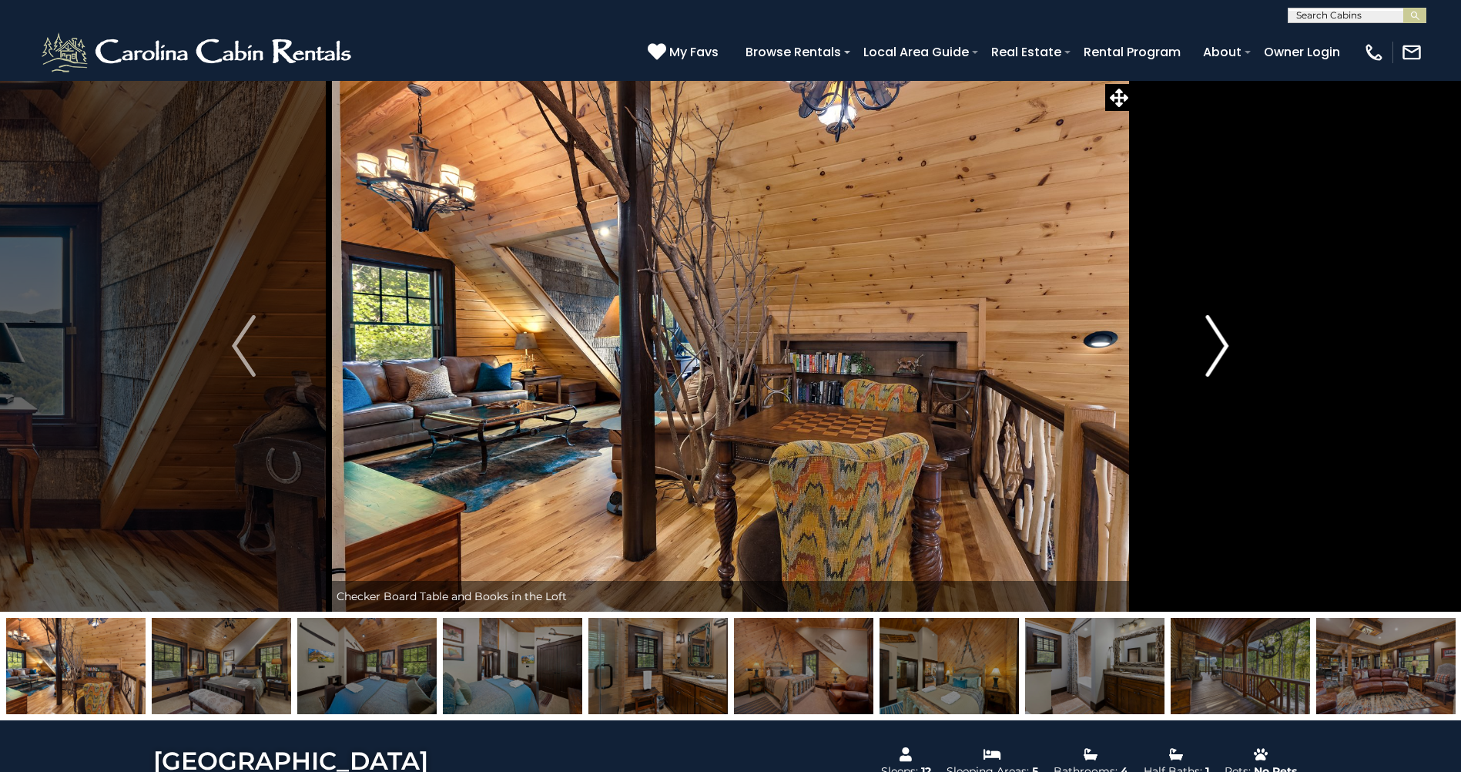
click at [1206, 358] on img "Next" at bounding box center [1216, 346] width 23 height 62
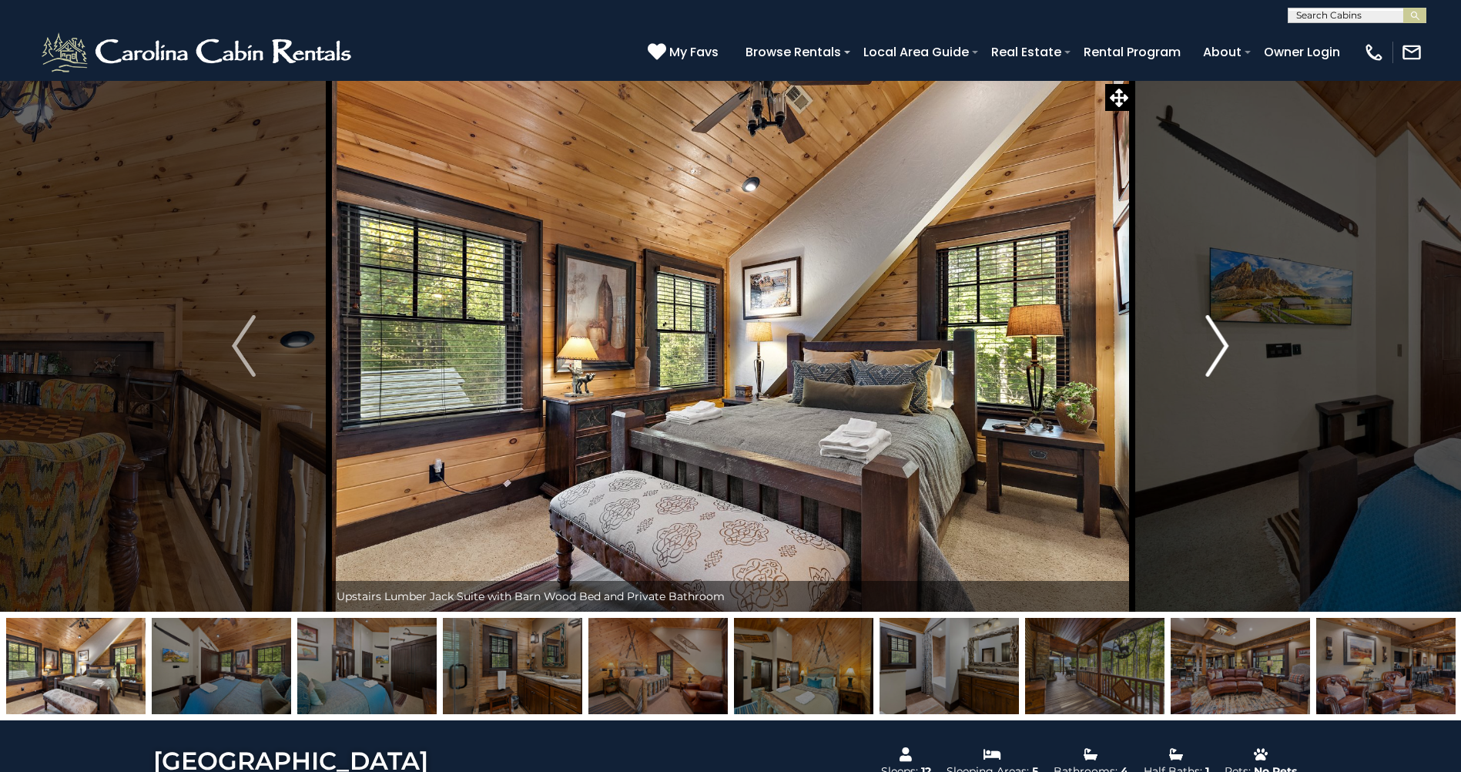
click at [1206, 358] on img "Next" at bounding box center [1216, 346] width 23 height 62
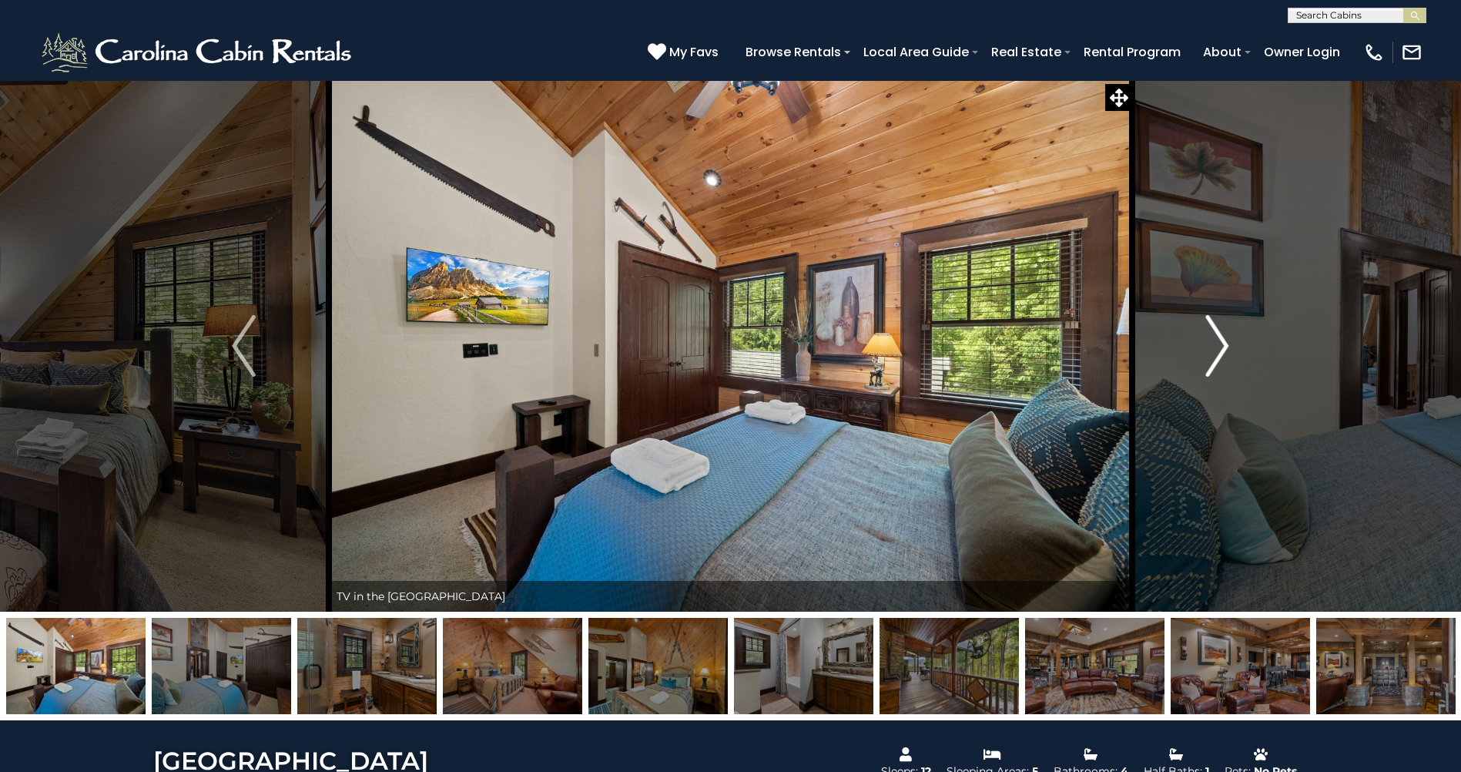
click at [1206, 358] on img "Next" at bounding box center [1216, 346] width 23 height 62
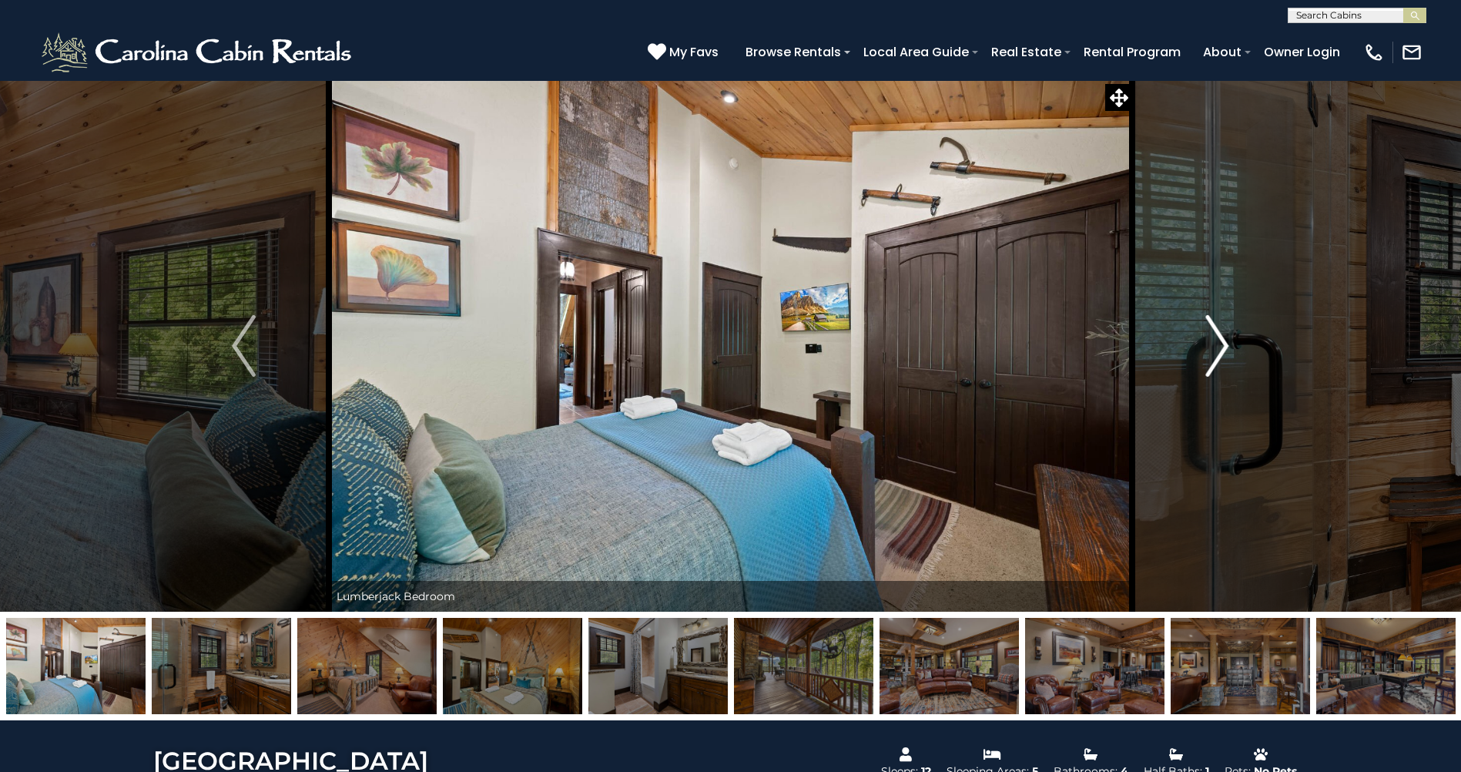
click at [1206, 358] on img "Next" at bounding box center [1216, 346] width 23 height 62
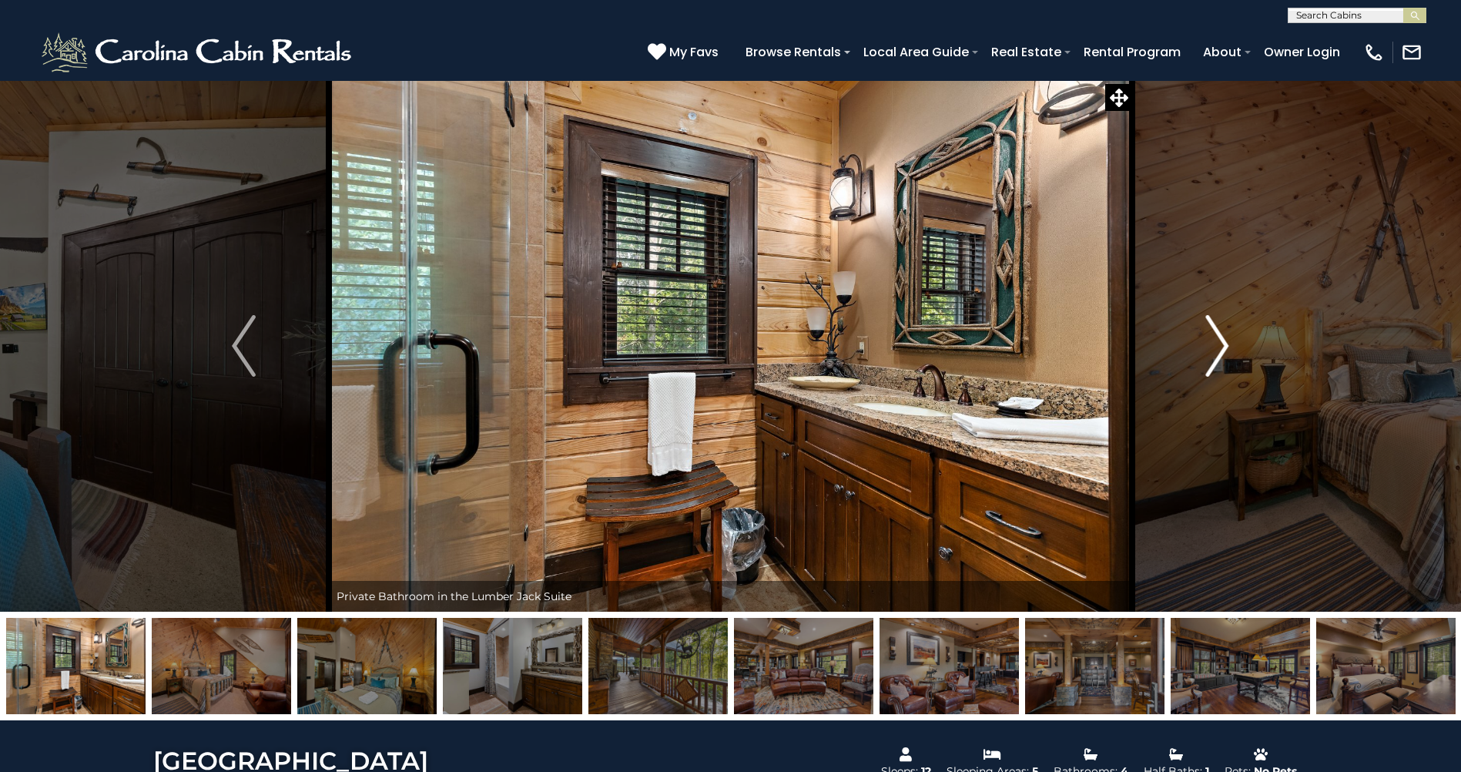
click at [1206, 358] on img "Next" at bounding box center [1216, 346] width 23 height 62
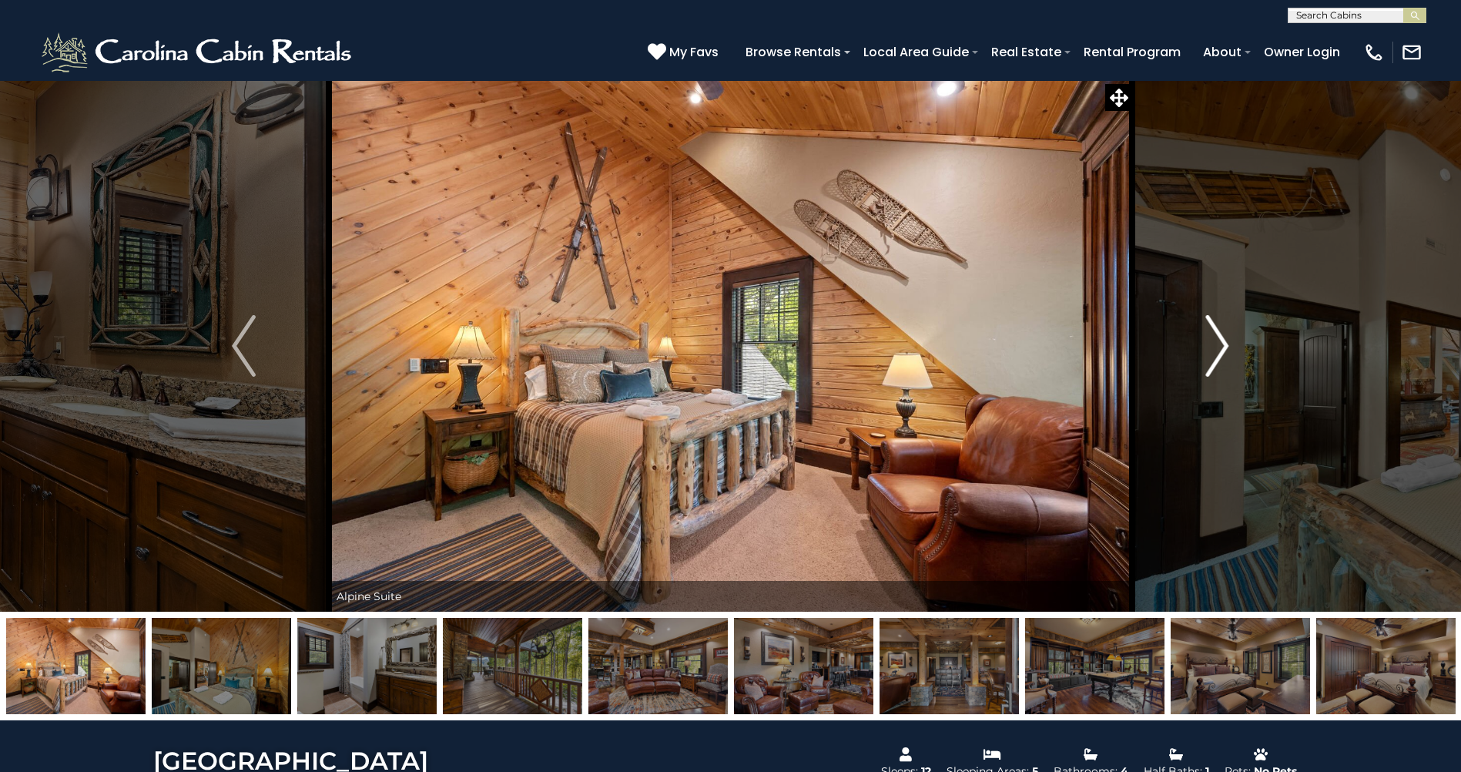
click at [1206, 358] on img "Next" at bounding box center [1216, 346] width 23 height 62
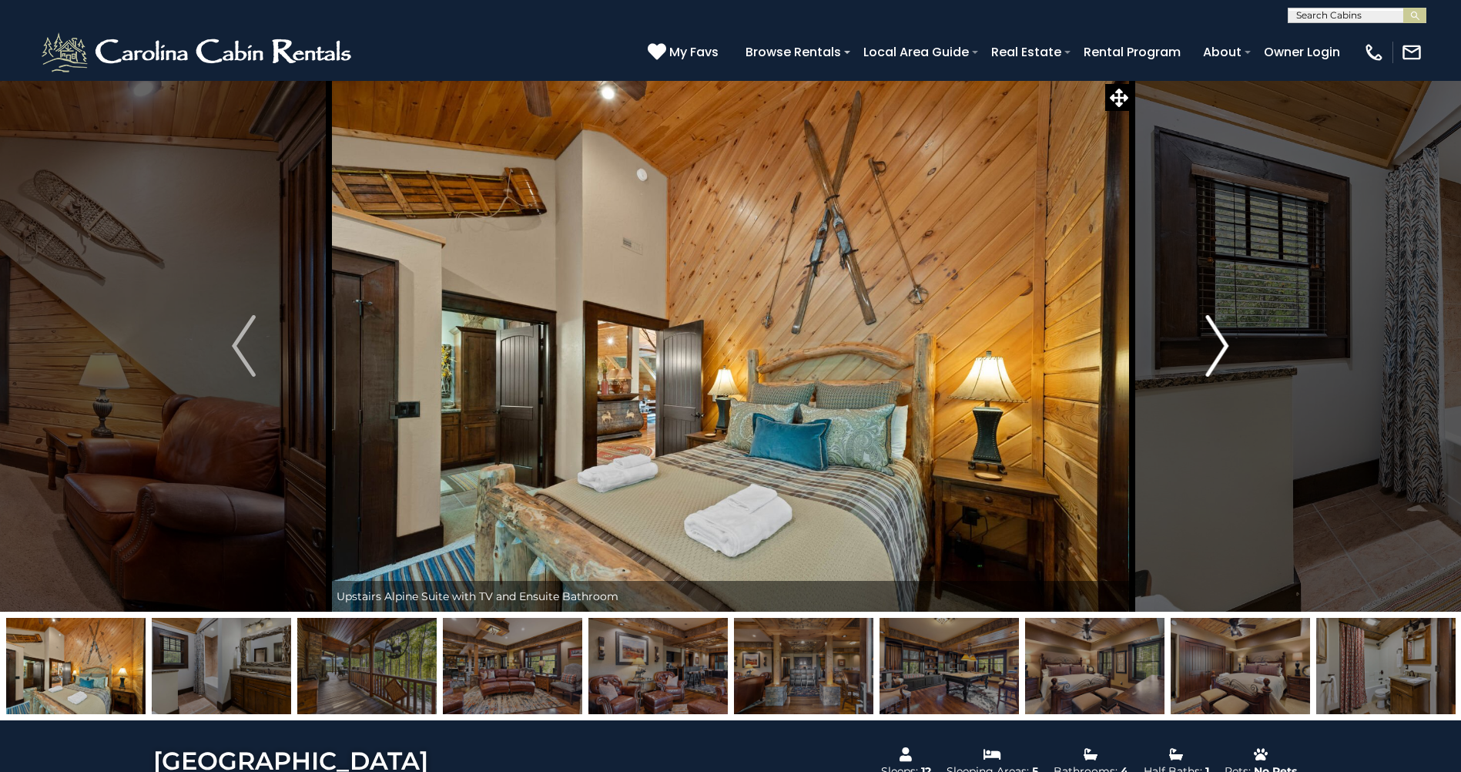
click at [1205, 359] on img "Next" at bounding box center [1216, 346] width 23 height 62
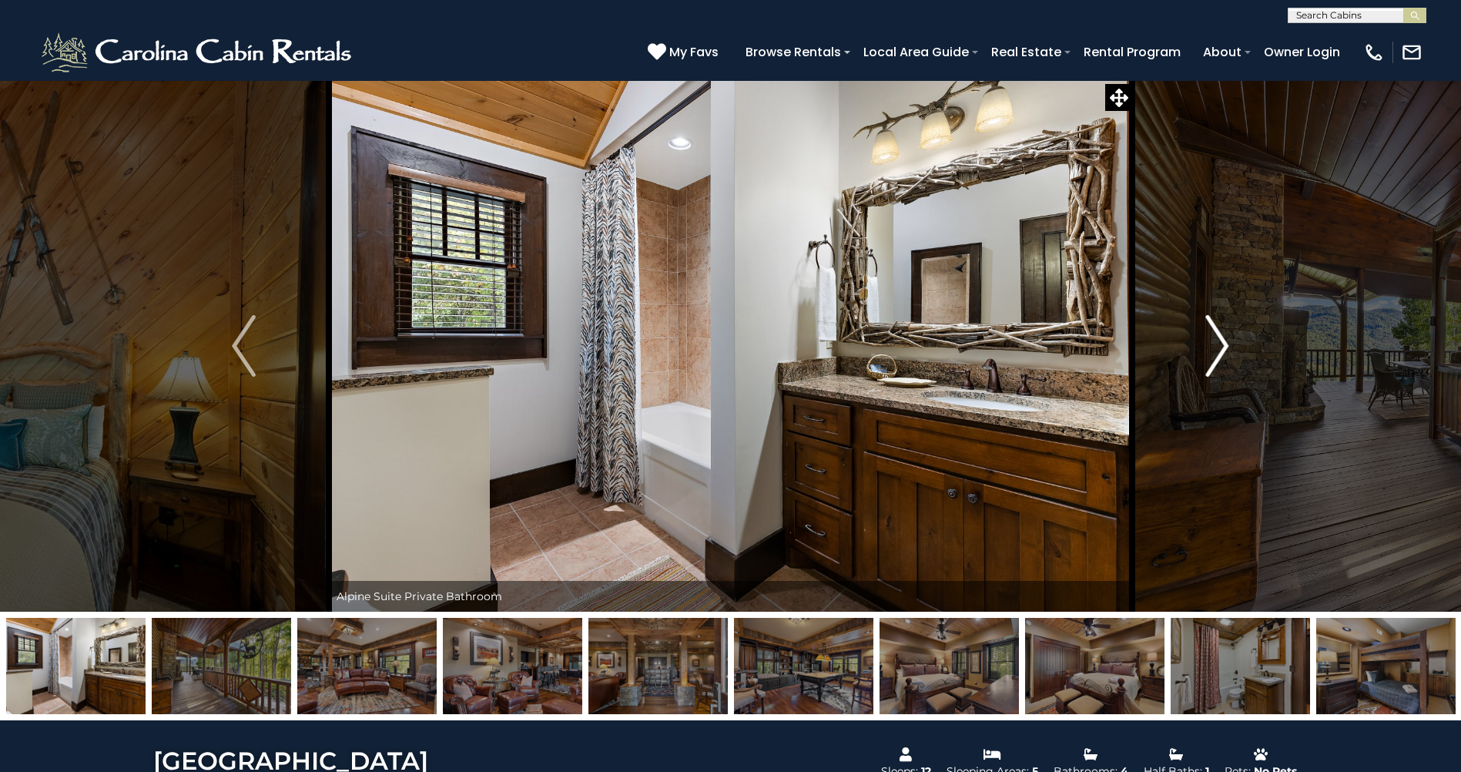
click at [1205, 359] on button "Next" at bounding box center [1216, 345] width 169 height 531
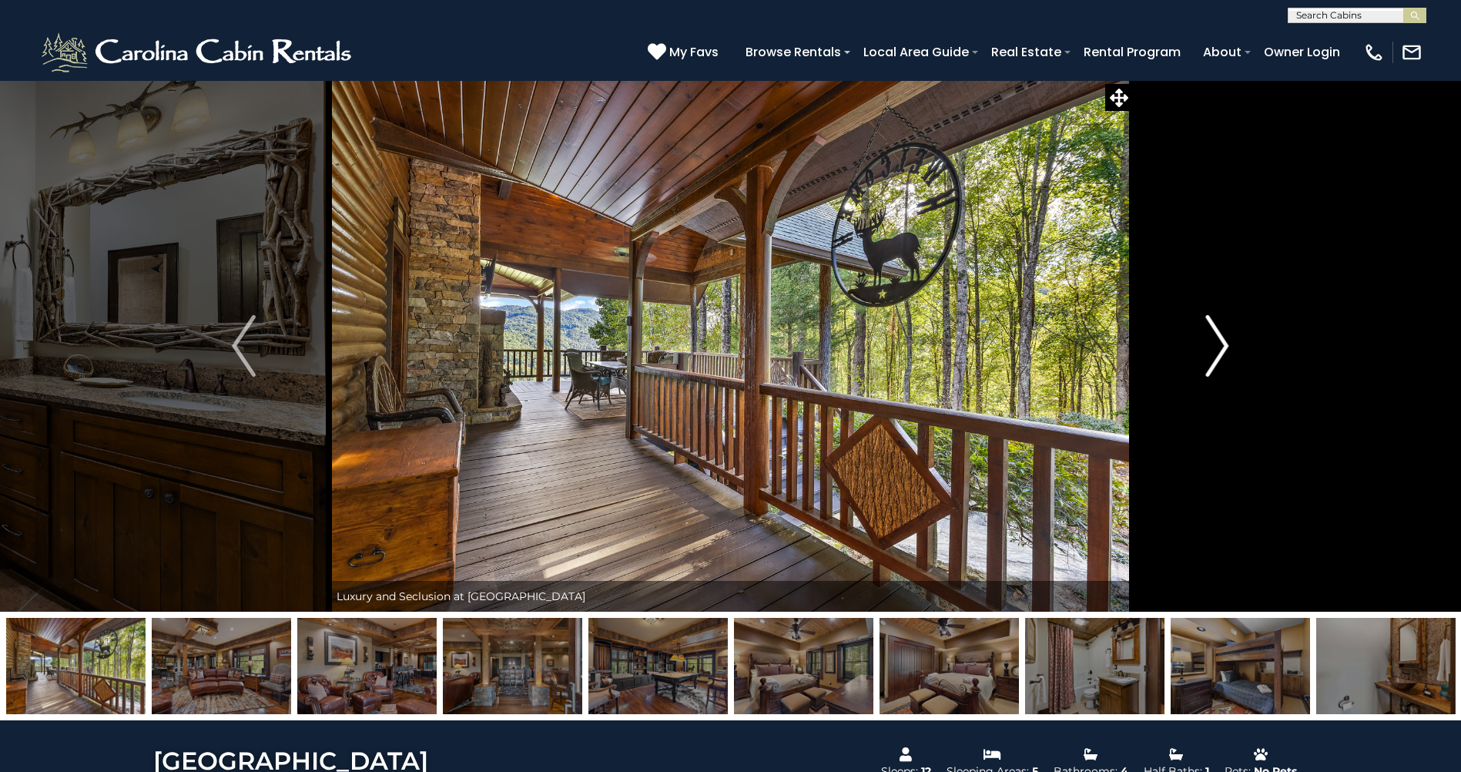
click at [1205, 359] on button "Next" at bounding box center [1216, 345] width 169 height 531
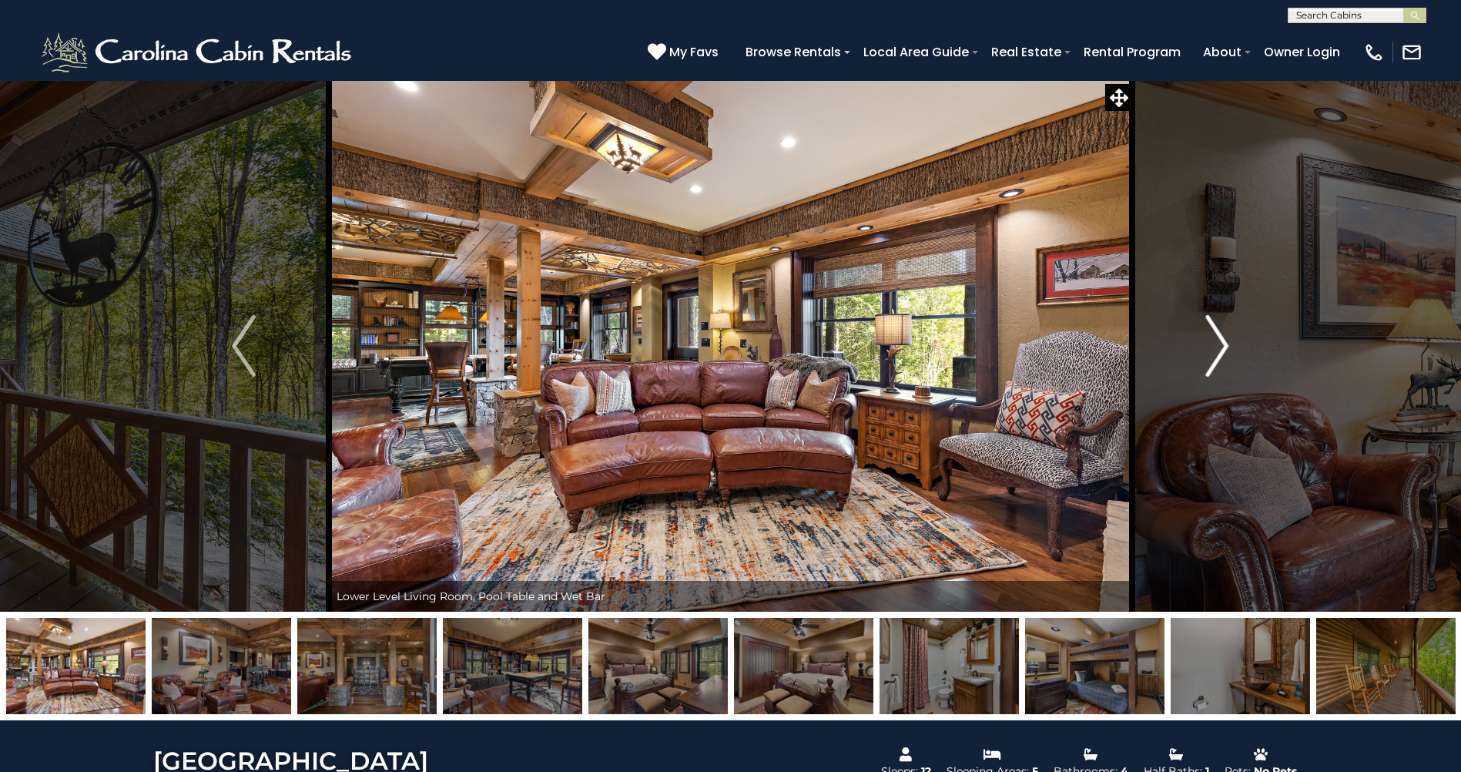
click at [1205, 359] on button "Next" at bounding box center [1216, 345] width 169 height 531
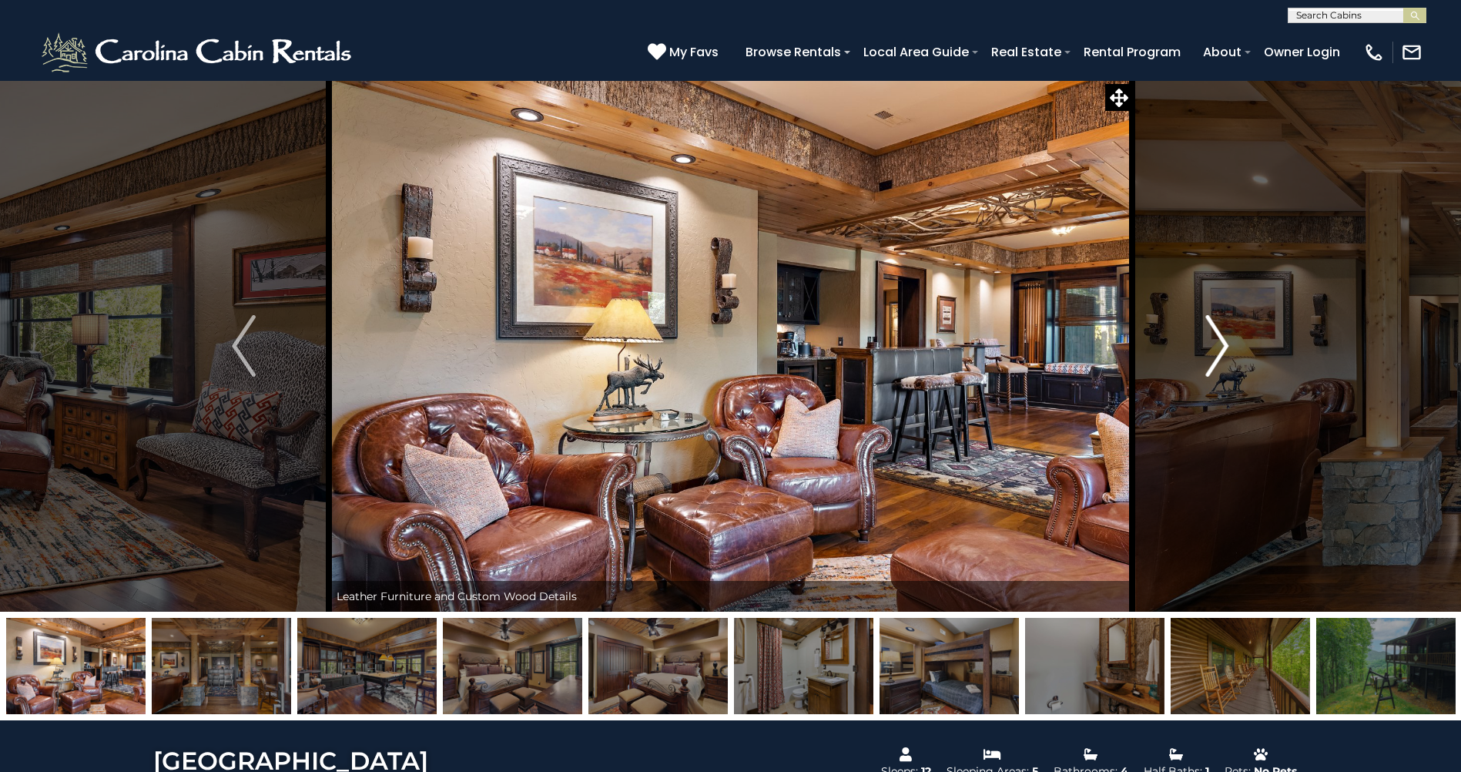
click at [1205, 359] on button "Next" at bounding box center [1216, 345] width 169 height 531
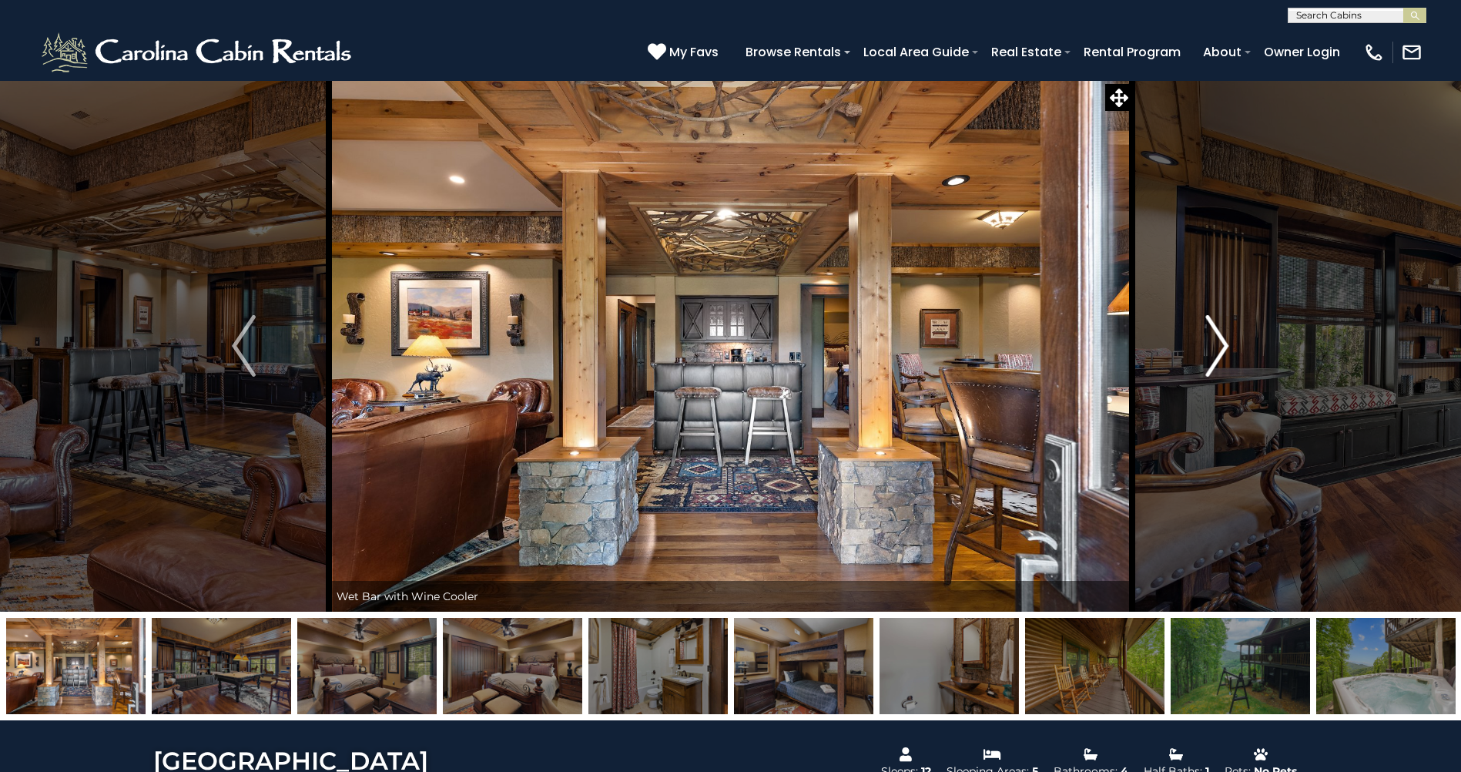
click at [1205, 359] on button "Next" at bounding box center [1216, 345] width 169 height 531
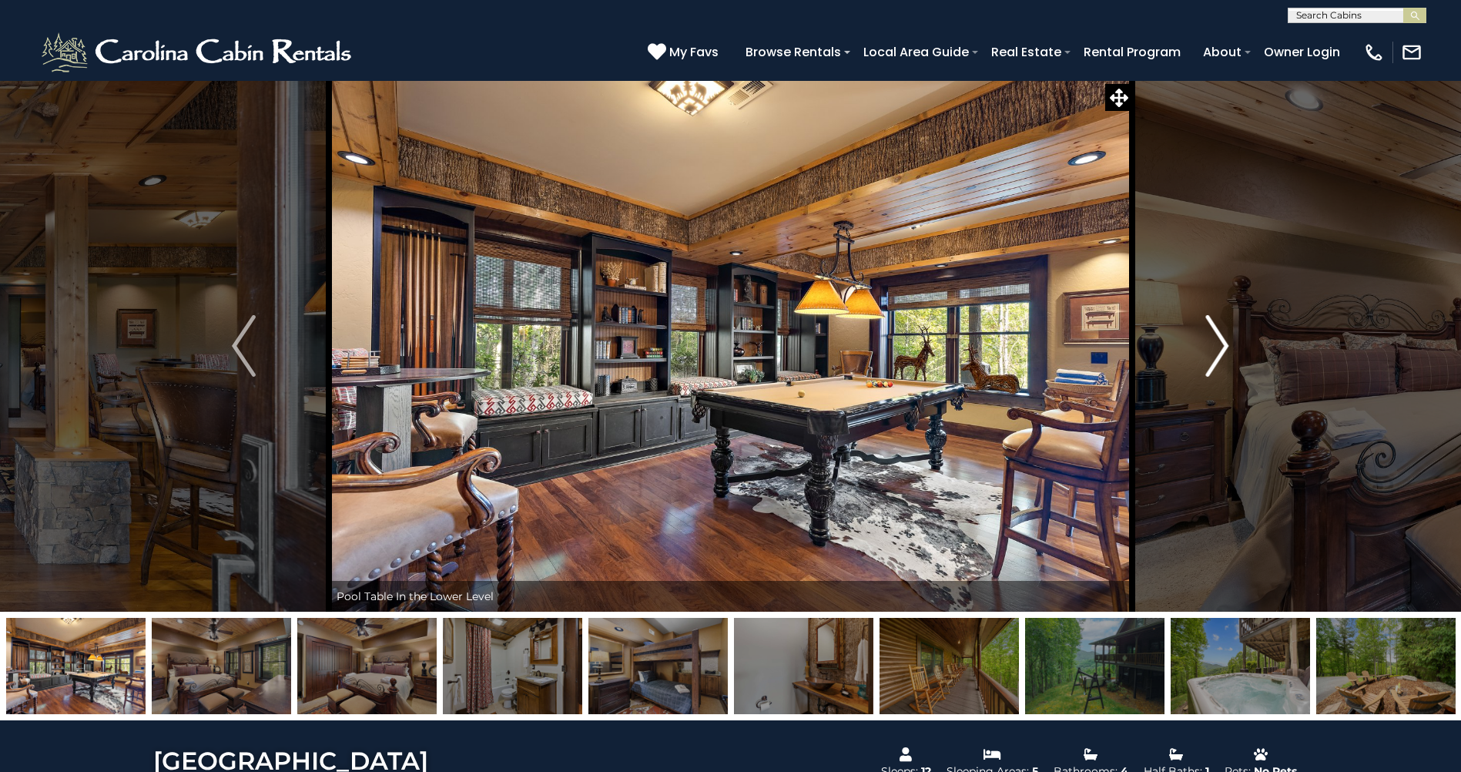
click at [1205, 359] on button "Next" at bounding box center [1216, 345] width 169 height 531
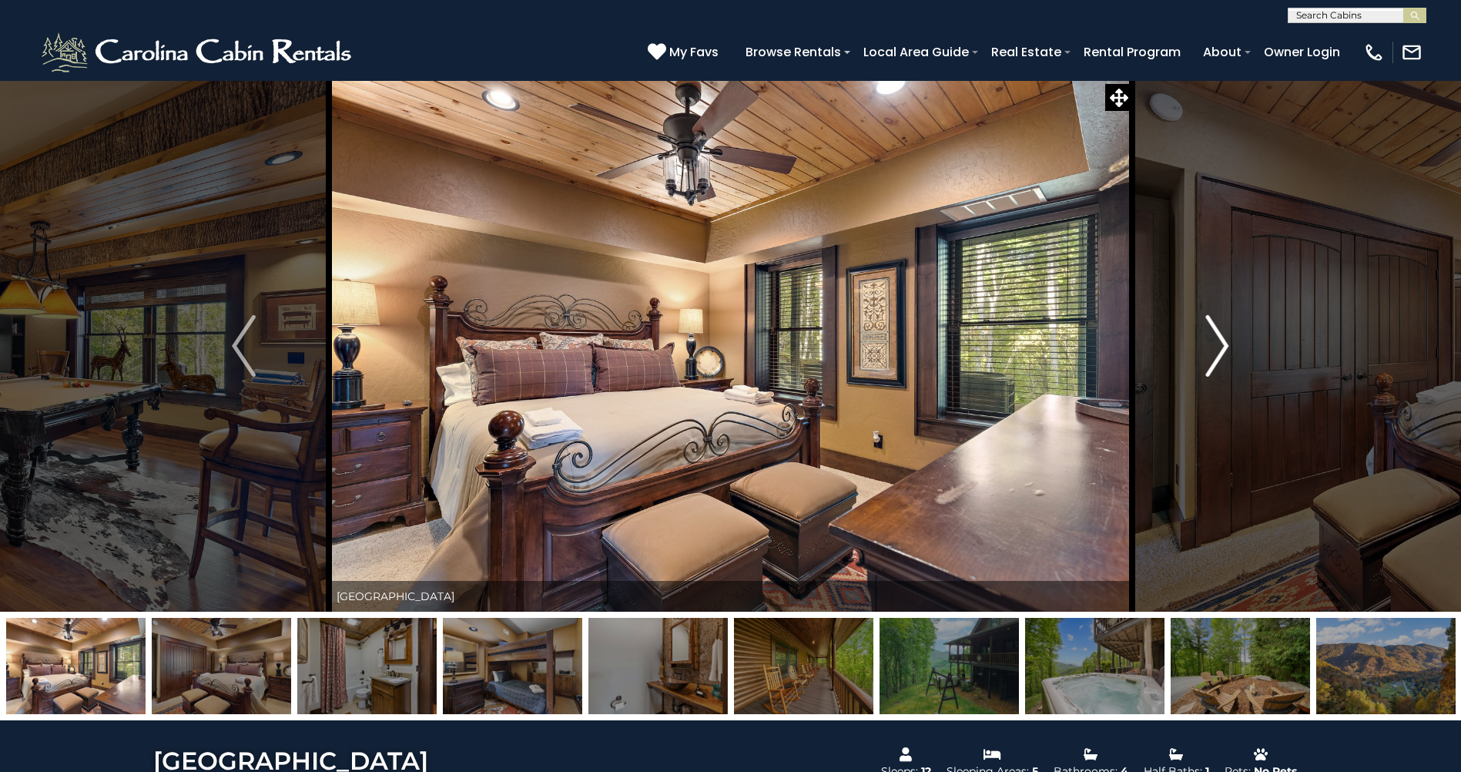
click at [1205, 359] on button "Next" at bounding box center [1216, 345] width 169 height 531
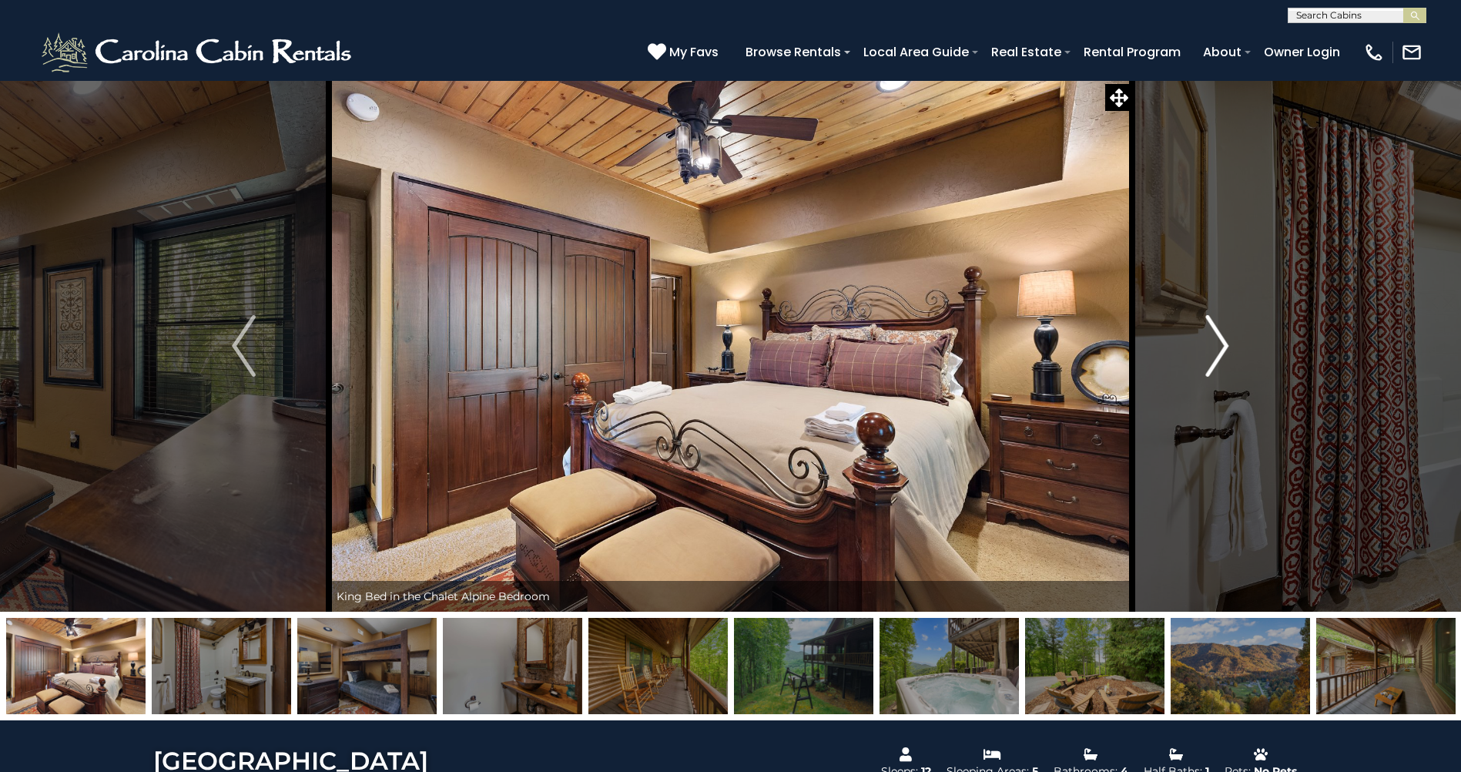
click at [1205, 359] on button "Next" at bounding box center [1216, 345] width 169 height 531
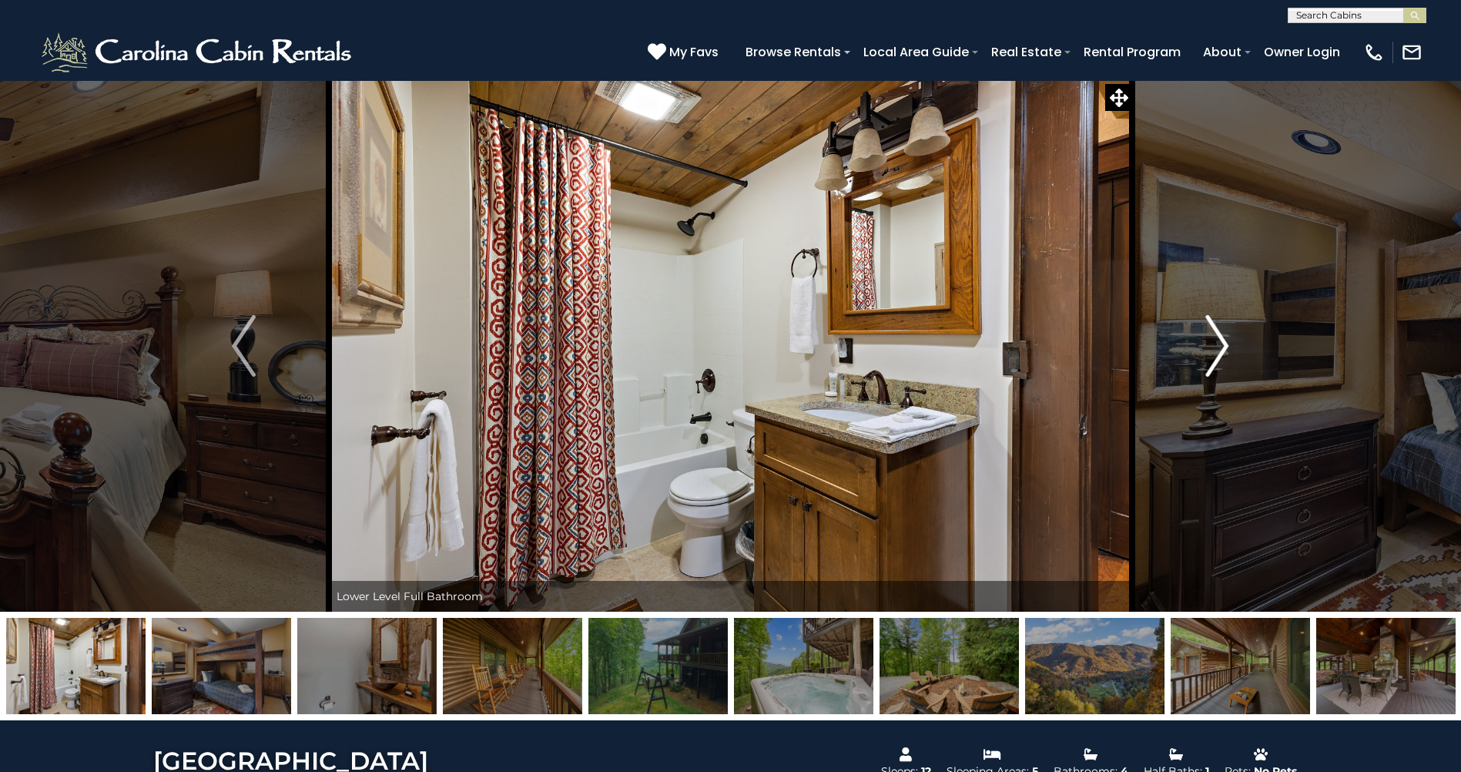
click at [1205, 359] on button "Next" at bounding box center [1216, 345] width 169 height 531
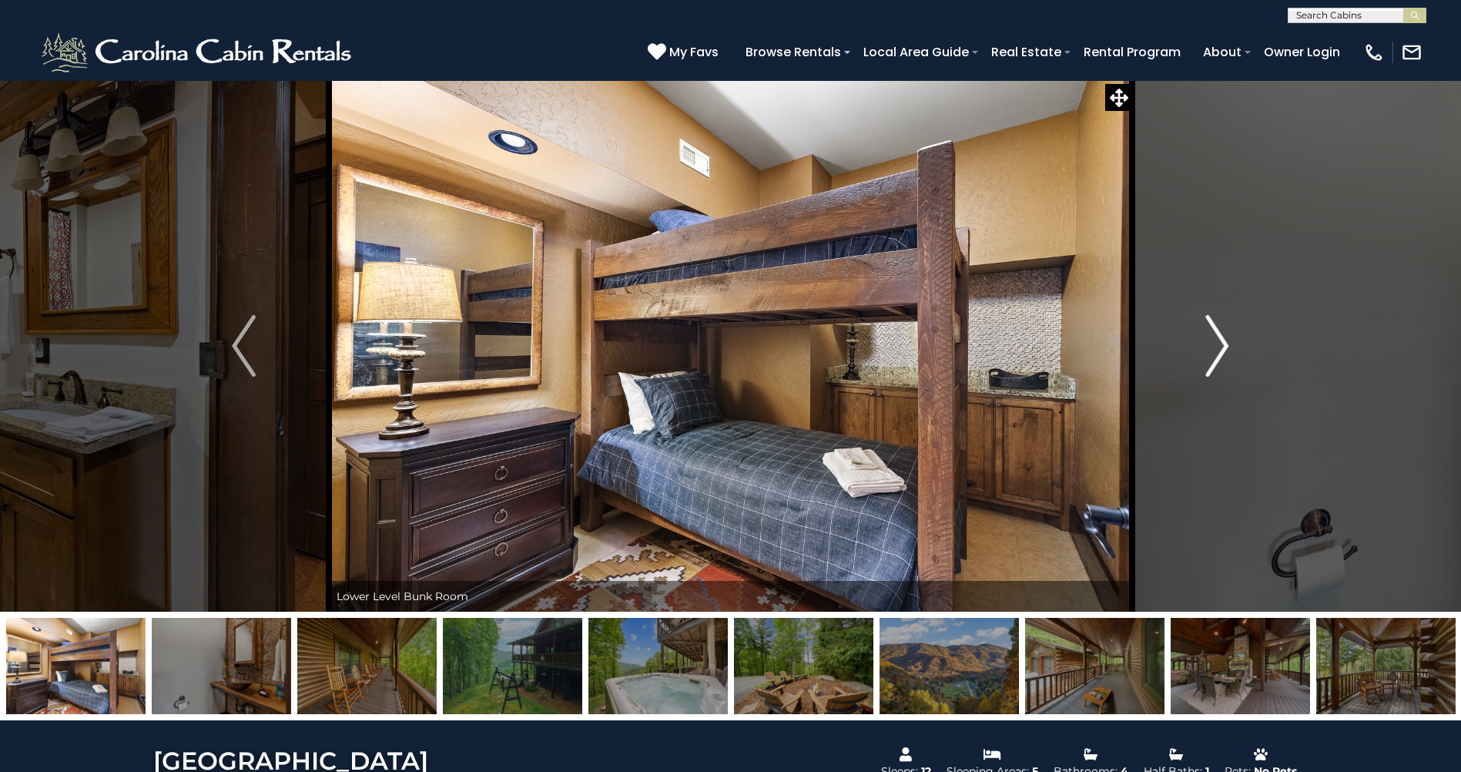
click at [1205, 359] on button "Next" at bounding box center [1216, 345] width 169 height 531
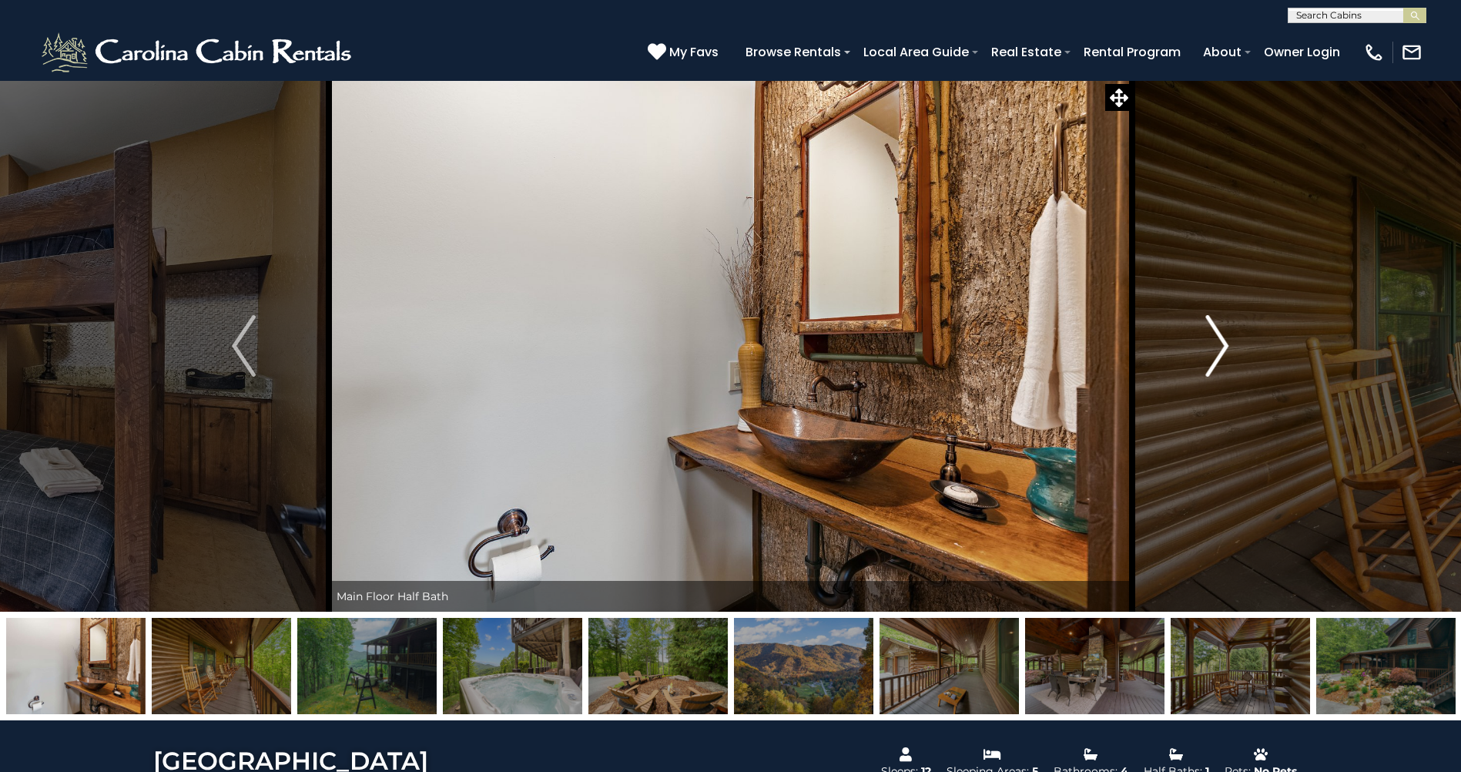
click at [1204, 359] on button "Next" at bounding box center [1216, 345] width 169 height 531
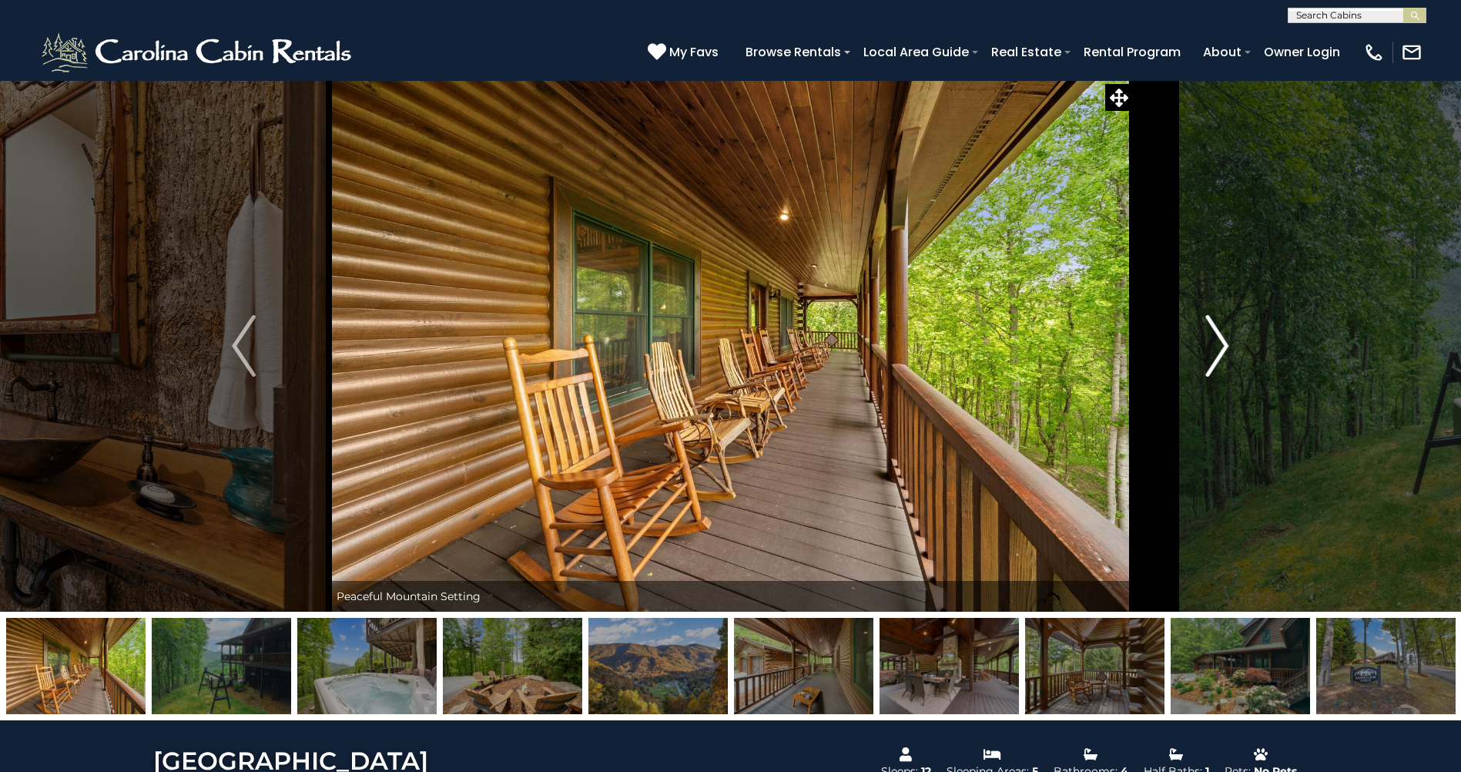
click at [1204, 359] on button "Next" at bounding box center [1216, 345] width 169 height 531
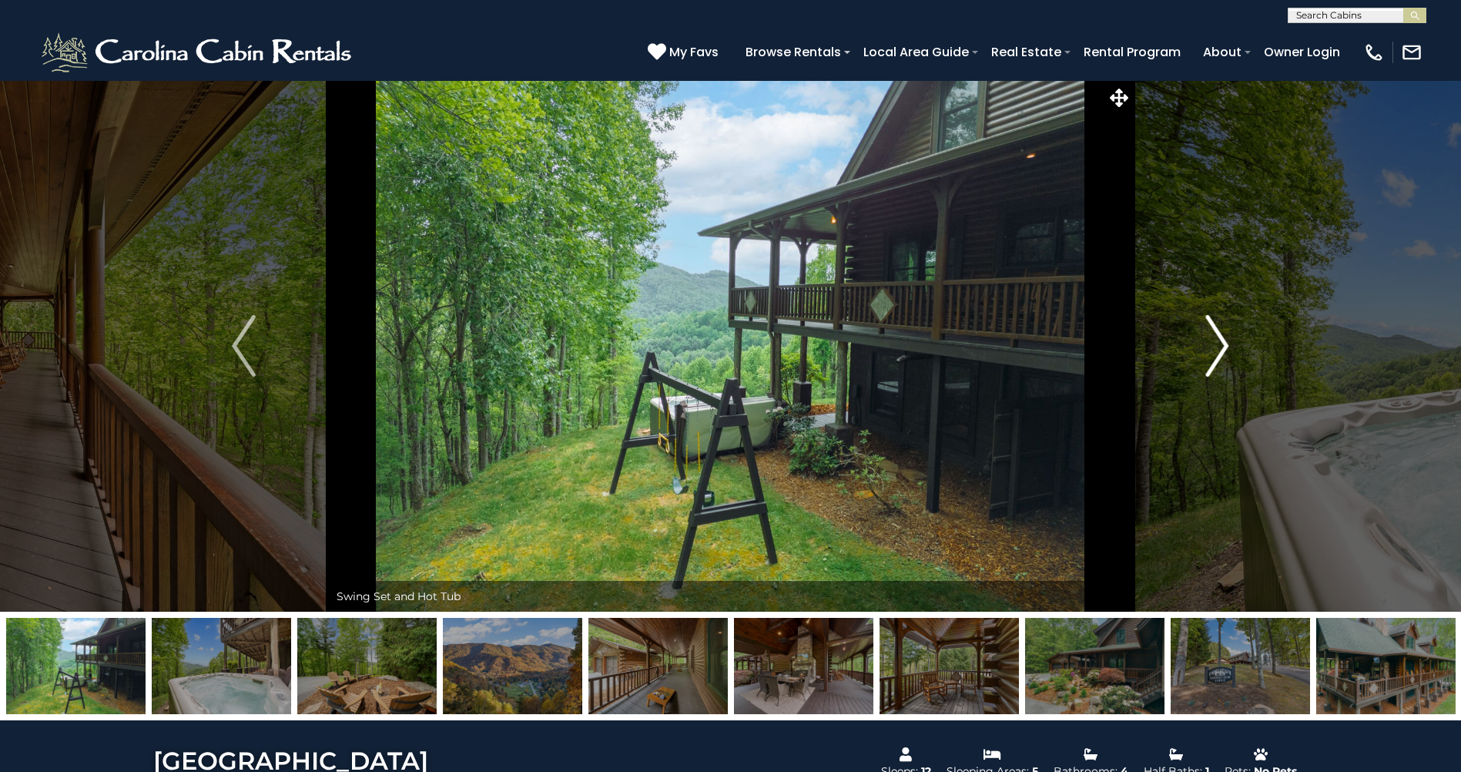
click at [1204, 359] on button "Next" at bounding box center [1216, 345] width 169 height 531
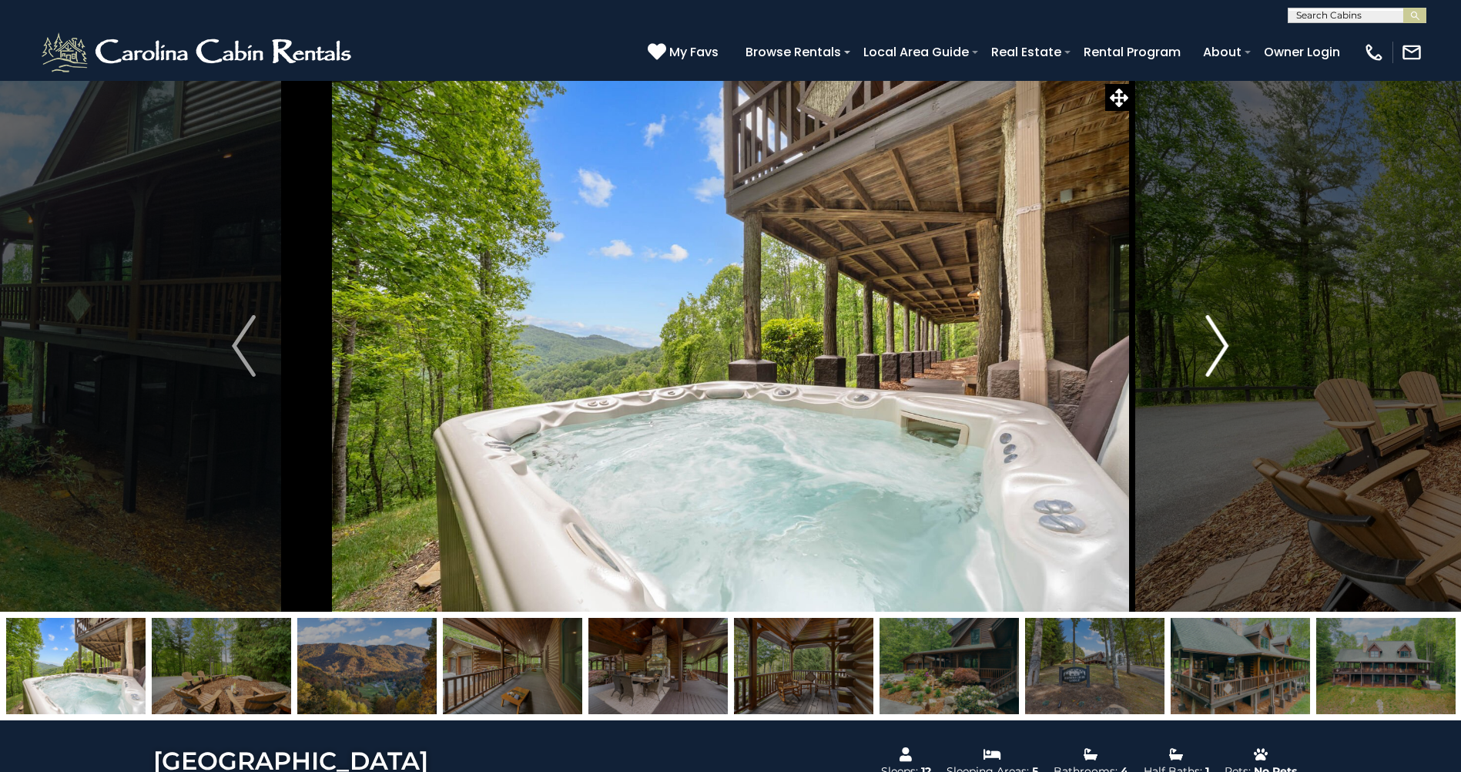
click at [1204, 359] on button "Next" at bounding box center [1216, 345] width 169 height 531
